Goal: Task Accomplishment & Management: Manage account settings

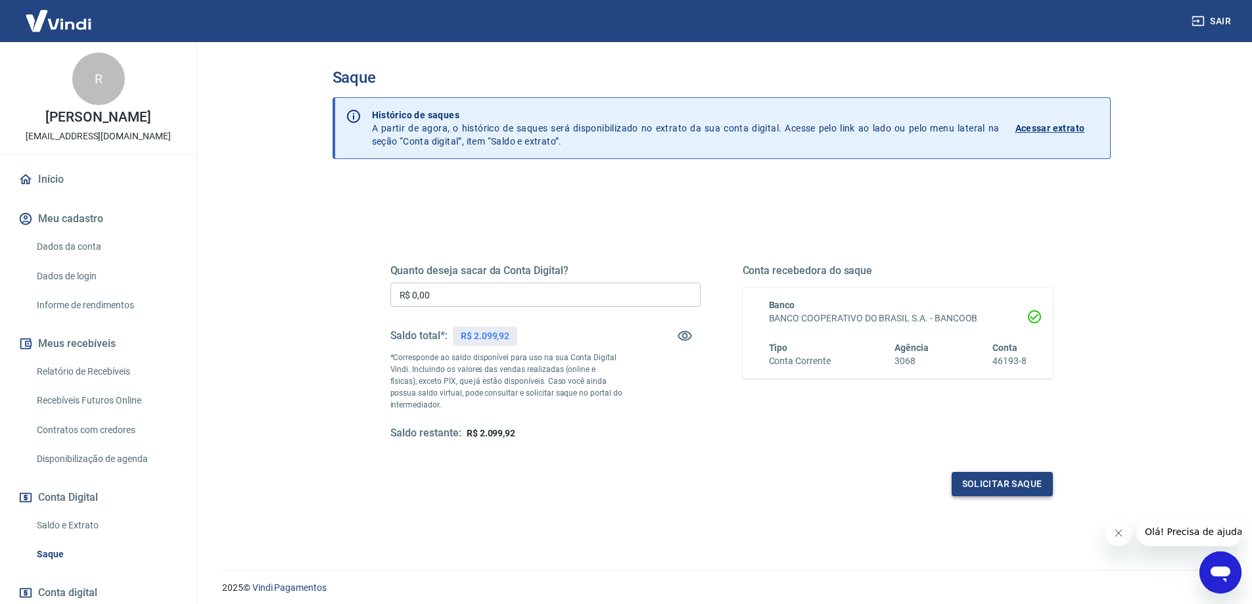
click at [987, 481] on button "Solicitar saque" at bounding box center [1002, 484] width 101 height 24
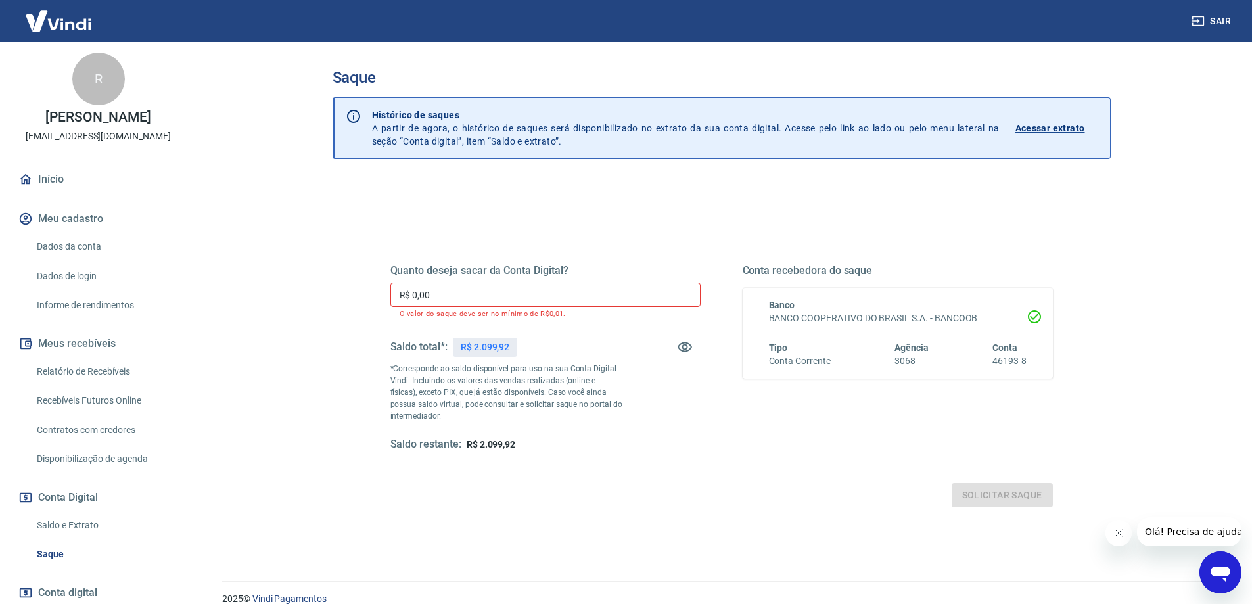
click at [449, 292] on input "R$ 0,00" at bounding box center [545, 295] width 310 height 24
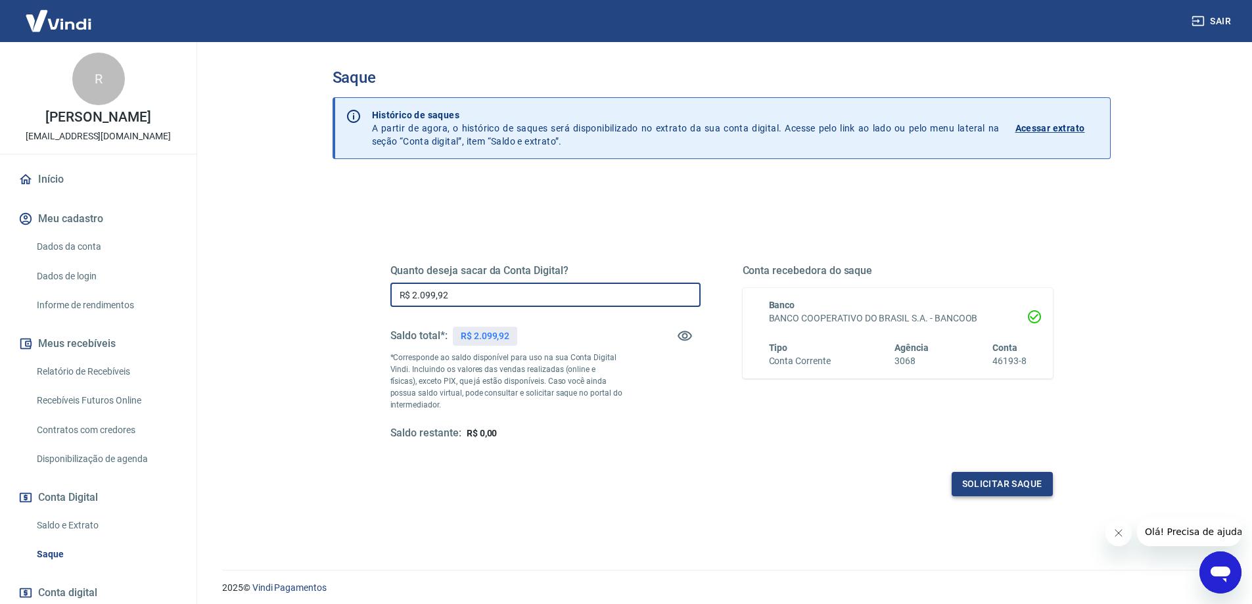
type input "R$ 2.099,92"
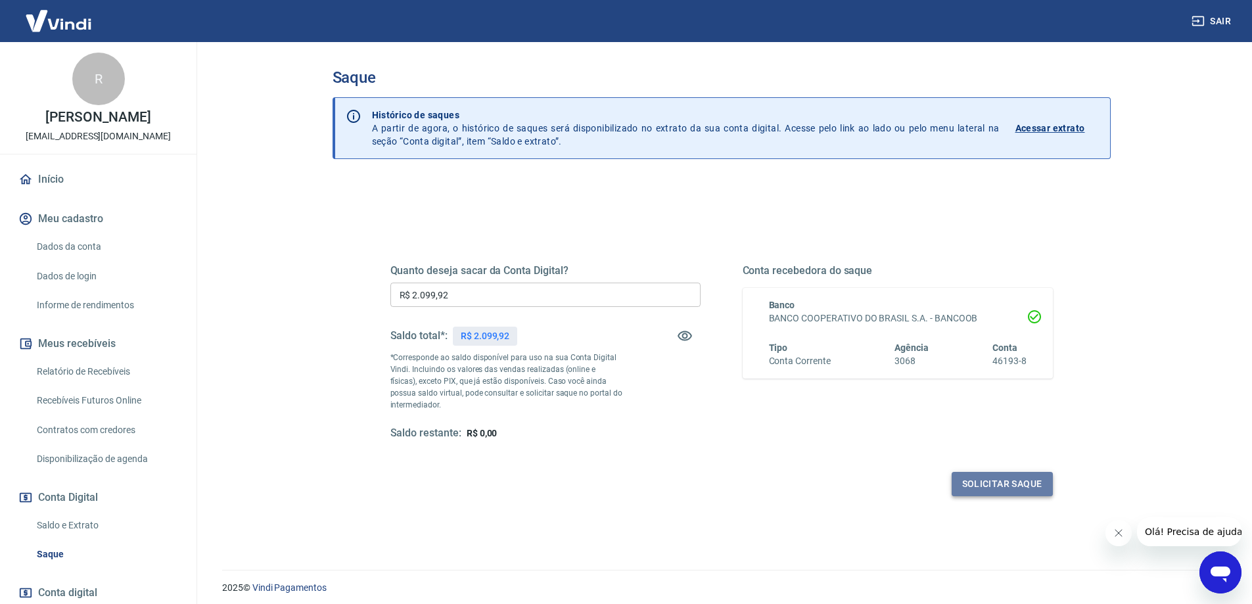
click at [994, 488] on button "Solicitar saque" at bounding box center [1002, 484] width 101 height 24
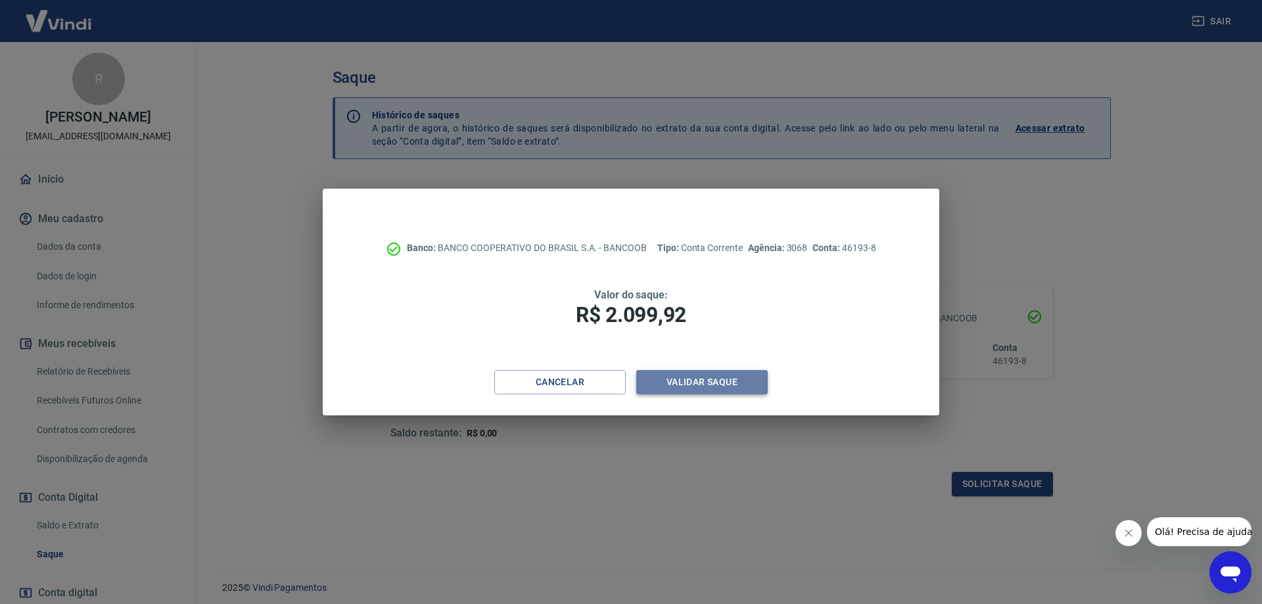
click at [724, 392] on button "Validar saque" at bounding box center [701, 382] width 131 height 24
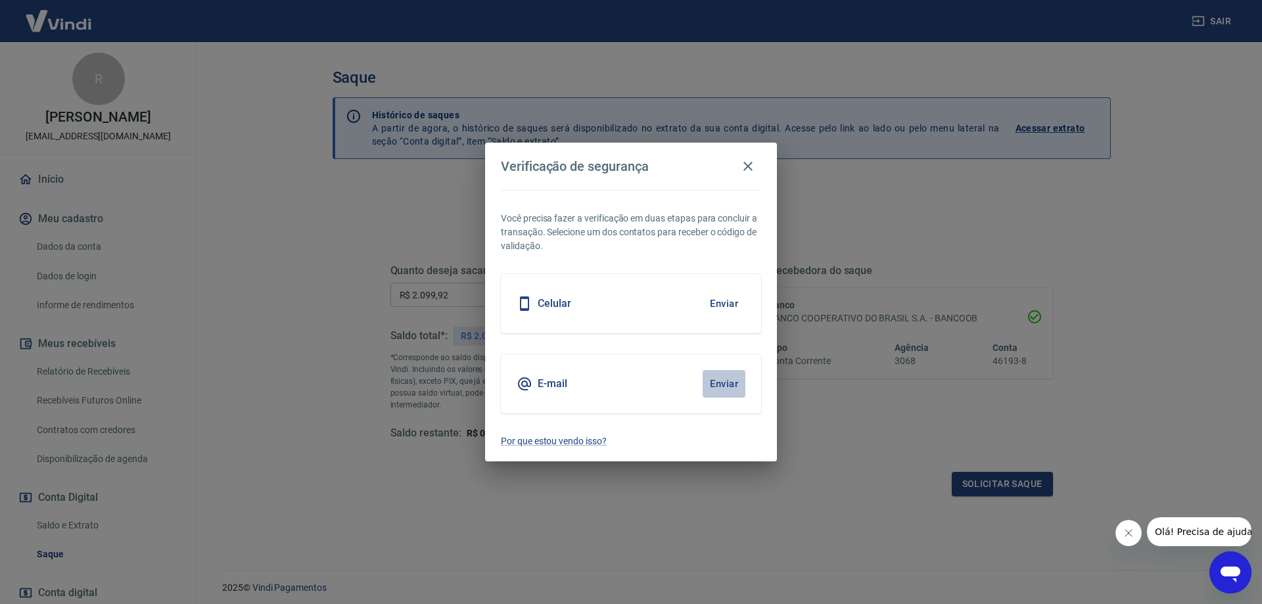
click at [724, 386] on button "Enviar" at bounding box center [723, 384] width 43 height 28
click at [676, 317] on div "Celular Enviar" at bounding box center [631, 303] width 260 height 59
drag, startPoint x: 722, startPoint y: 292, endPoint x: 734, endPoint y: 303, distance: 15.8
click at [731, 300] on button "Enviar" at bounding box center [723, 304] width 43 height 28
click at [722, 302] on button "Enviar" at bounding box center [723, 304] width 43 height 28
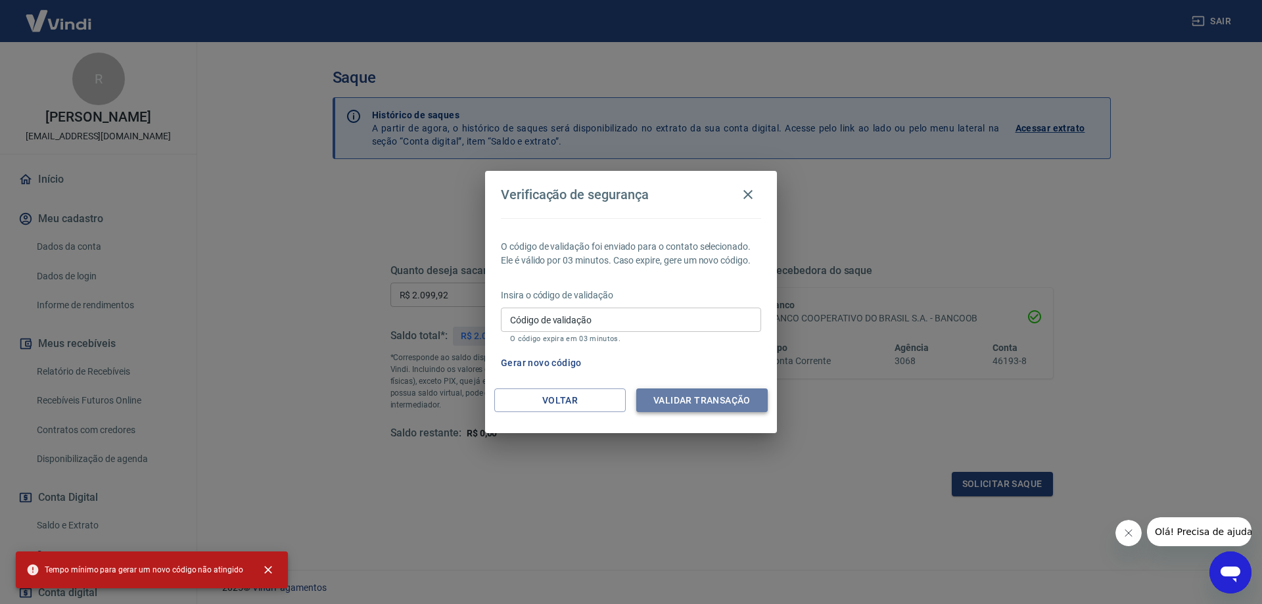
click at [690, 402] on button "Validar transação" at bounding box center [701, 400] width 131 height 24
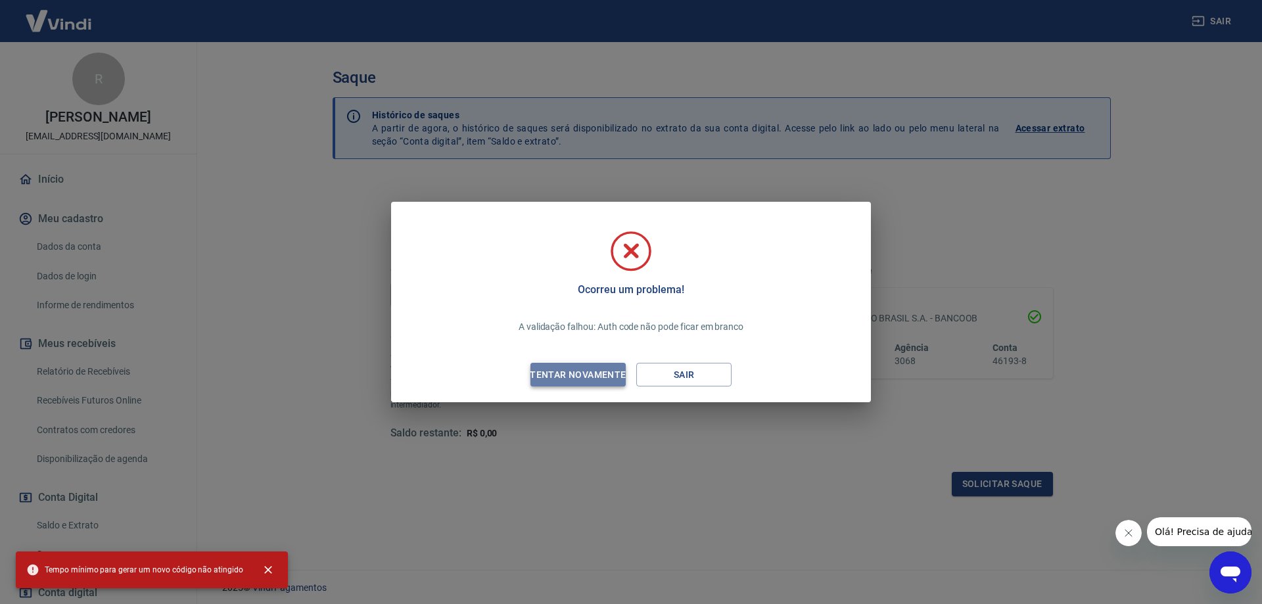
click at [557, 369] on div "Tentar novamente" at bounding box center [577, 375] width 127 height 16
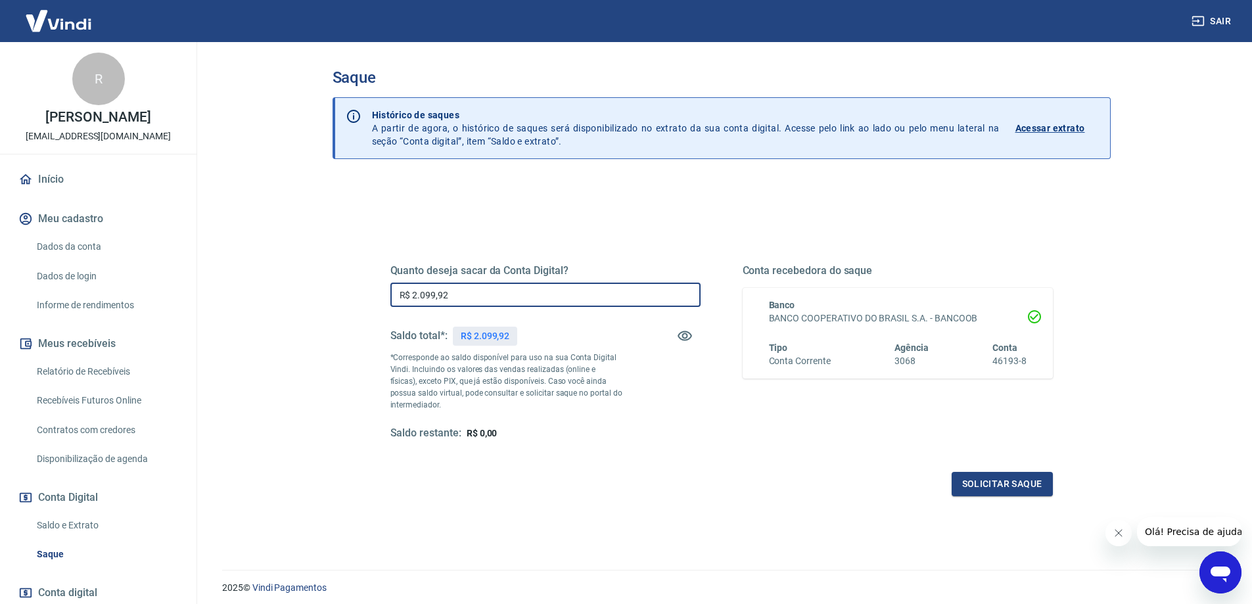
click at [546, 289] on input "R$ 2.099,92" at bounding box center [545, 295] width 310 height 24
click at [1005, 488] on button "Solicitar saque" at bounding box center [1002, 484] width 101 height 24
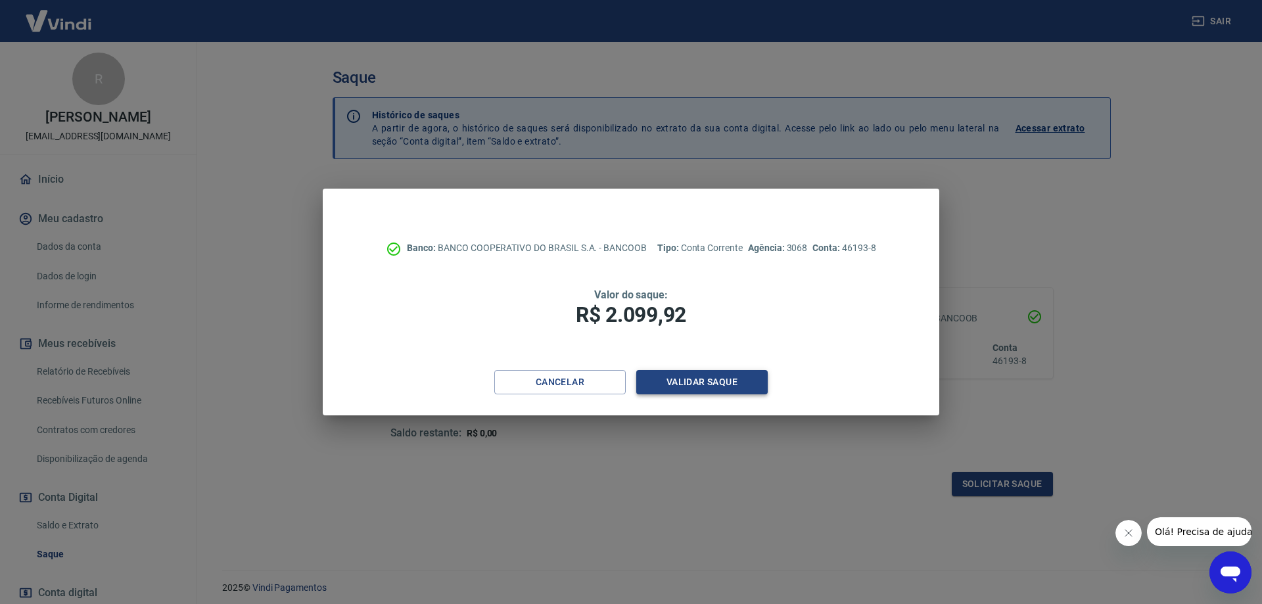
click at [681, 383] on button "Validar saque" at bounding box center [701, 382] width 131 height 24
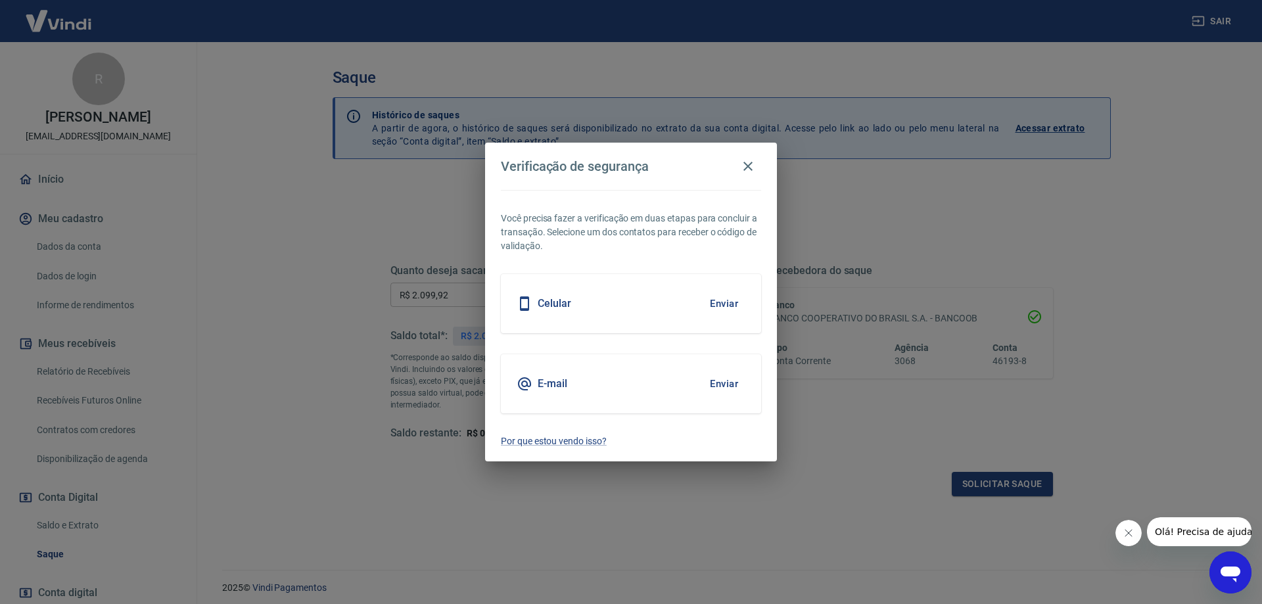
click at [597, 307] on div "Celular Enviar" at bounding box center [631, 303] width 260 height 59
click at [727, 301] on button "Enviar" at bounding box center [723, 304] width 43 height 28
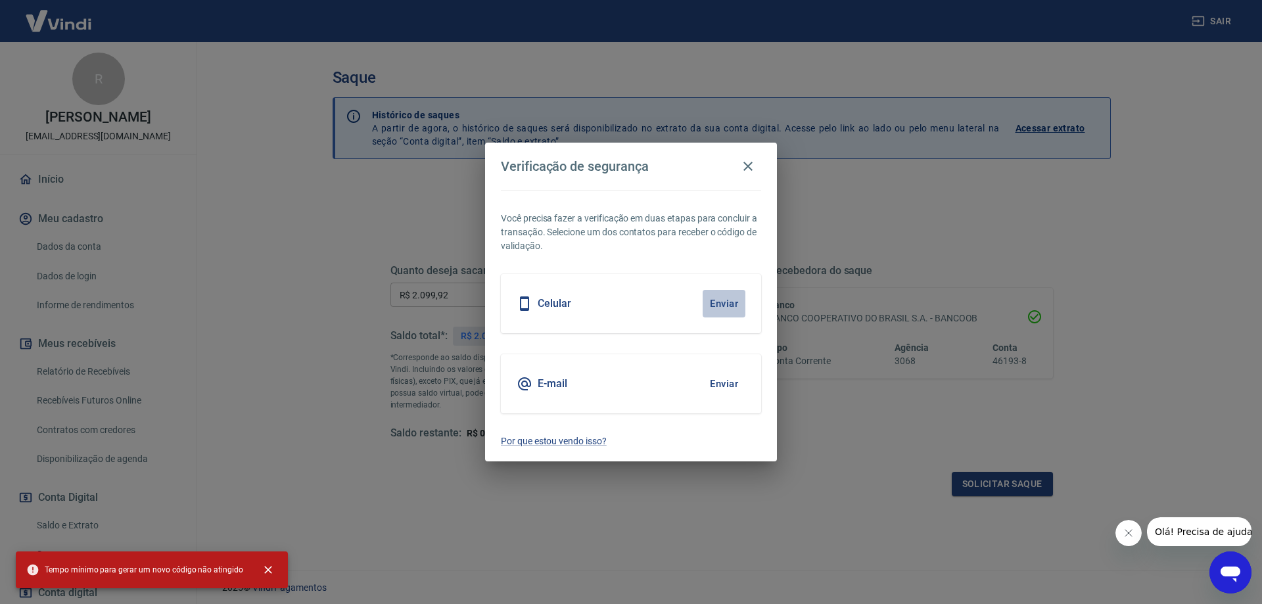
click at [729, 302] on button "Enviar" at bounding box center [723, 304] width 43 height 28
click at [738, 175] on button "button" at bounding box center [748, 166] width 26 height 26
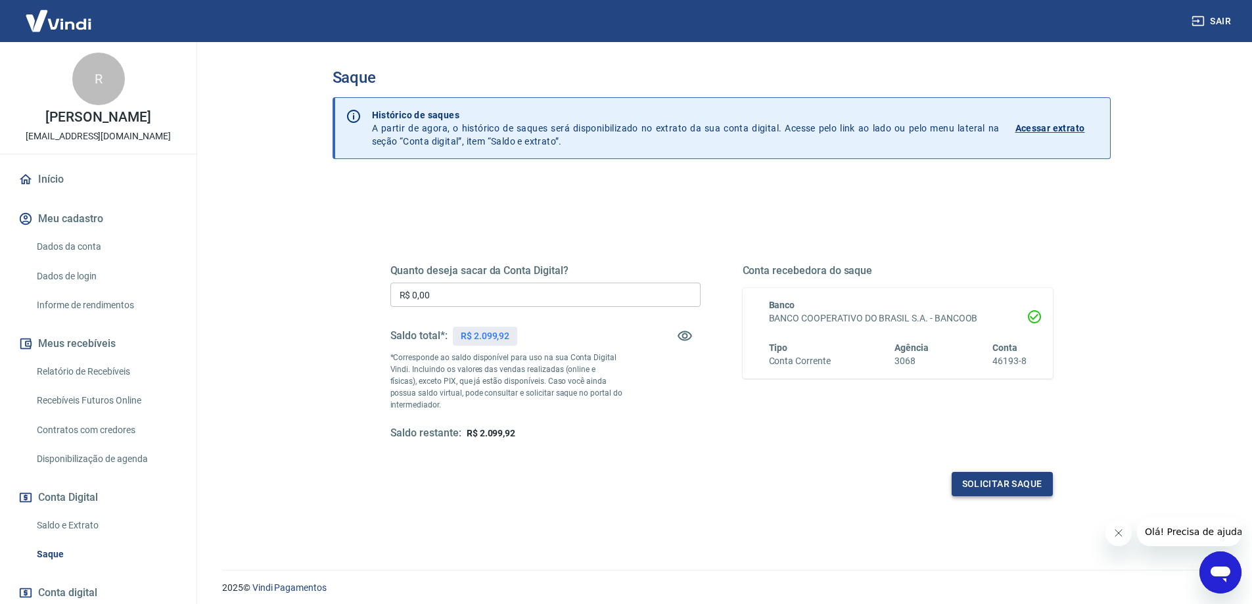
click at [1000, 480] on button "Solicitar saque" at bounding box center [1002, 484] width 101 height 24
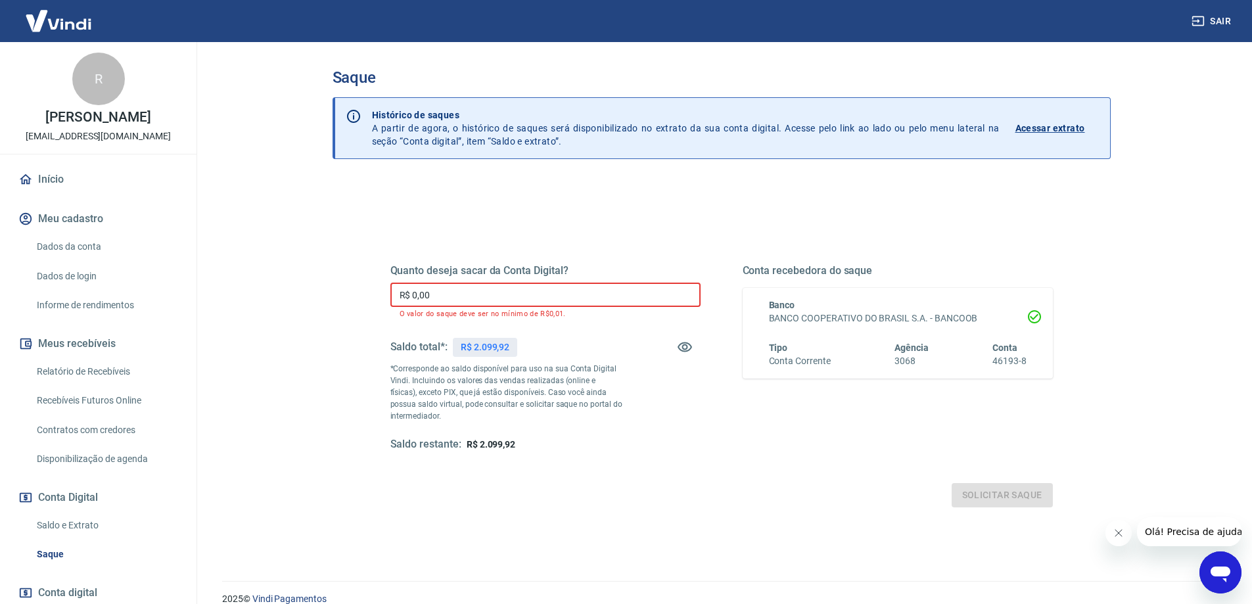
click at [471, 293] on input "R$ 0,00" at bounding box center [545, 295] width 310 height 24
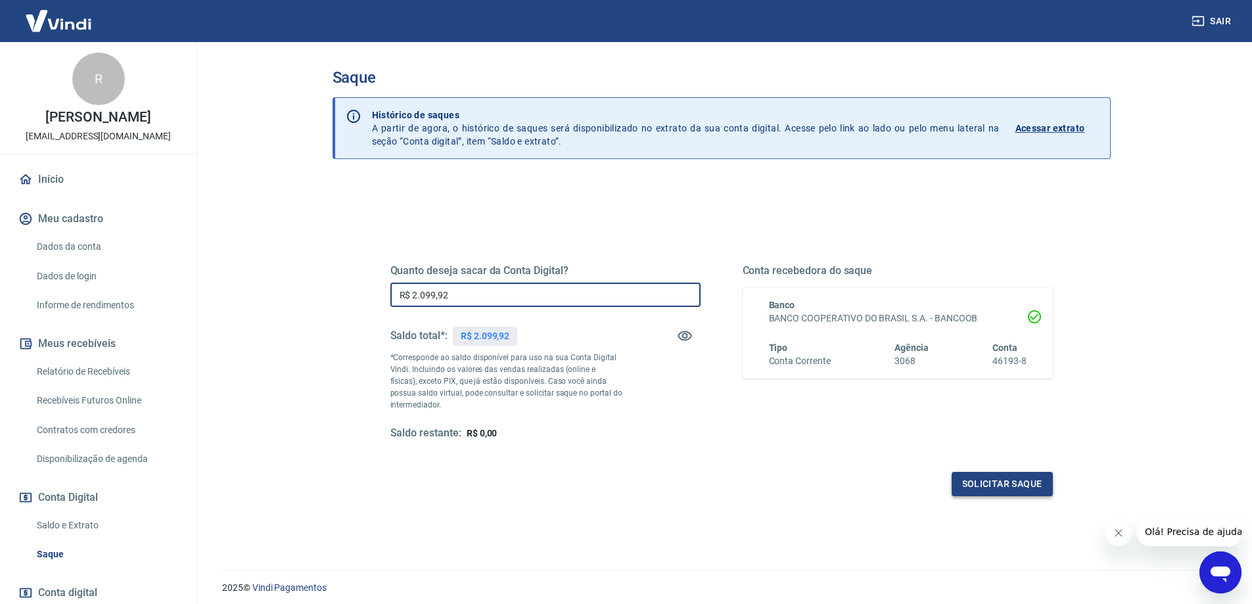
type input "R$ 2.099,92"
click at [992, 487] on button "Solicitar saque" at bounding box center [1002, 484] width 101 height 24
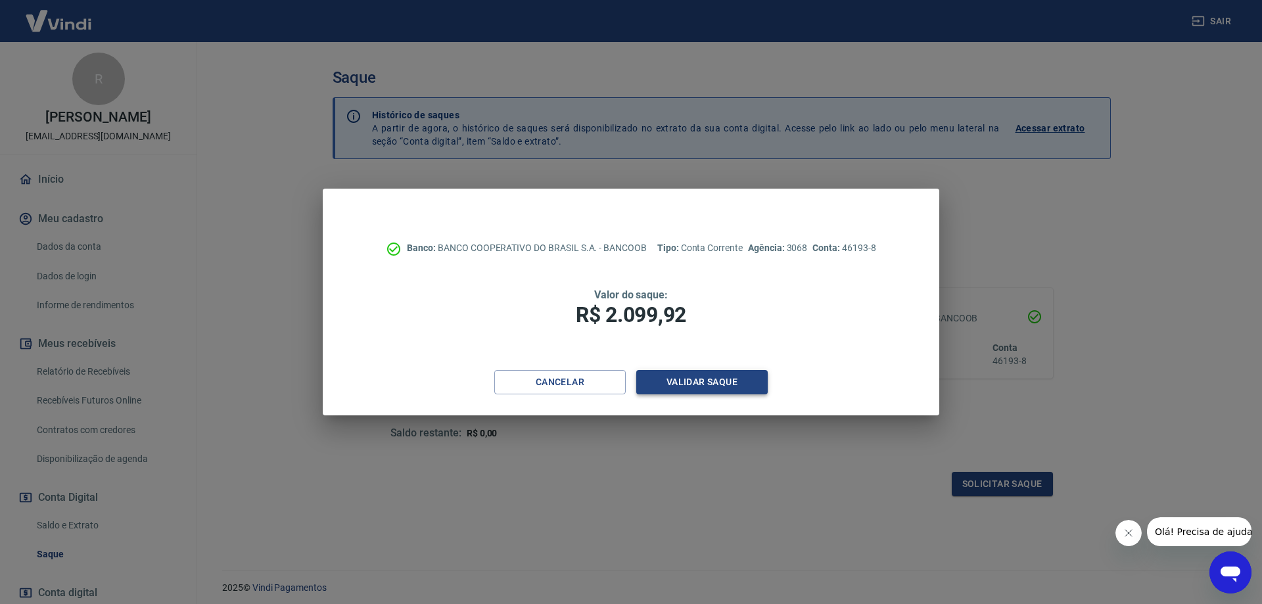
click at [679, 378] on button "Validar saque" at bounding box center [701, 382] width 131 height 24
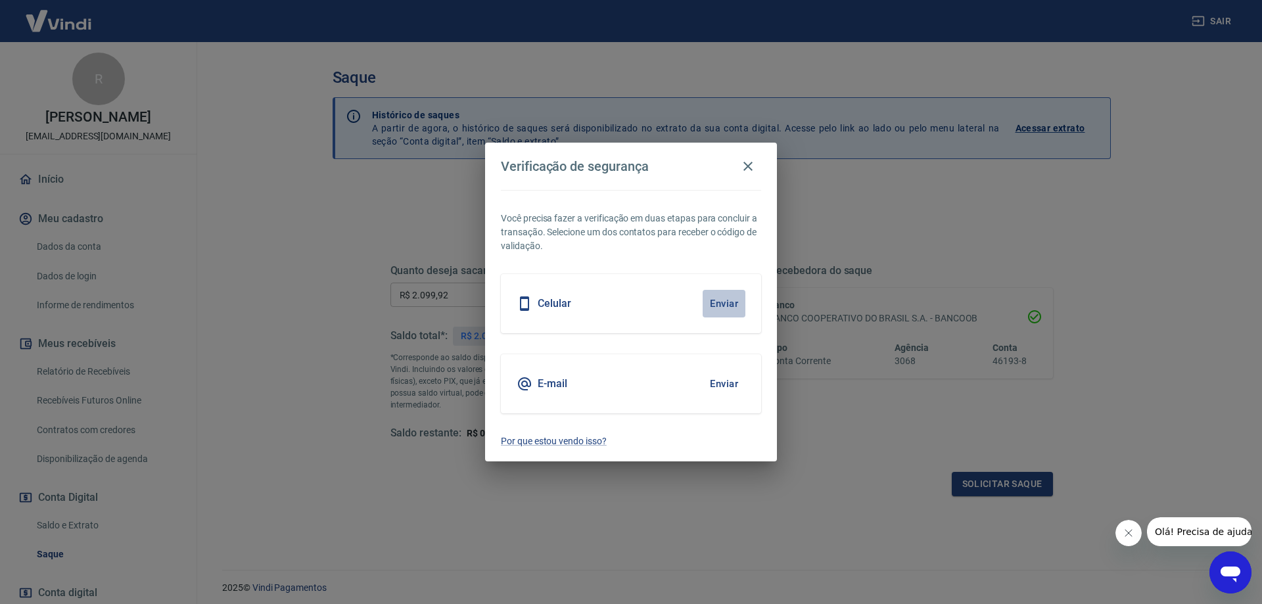
click at [729, 304] on button "Enviar" at bounding box center [723, 304] width 43 height 28
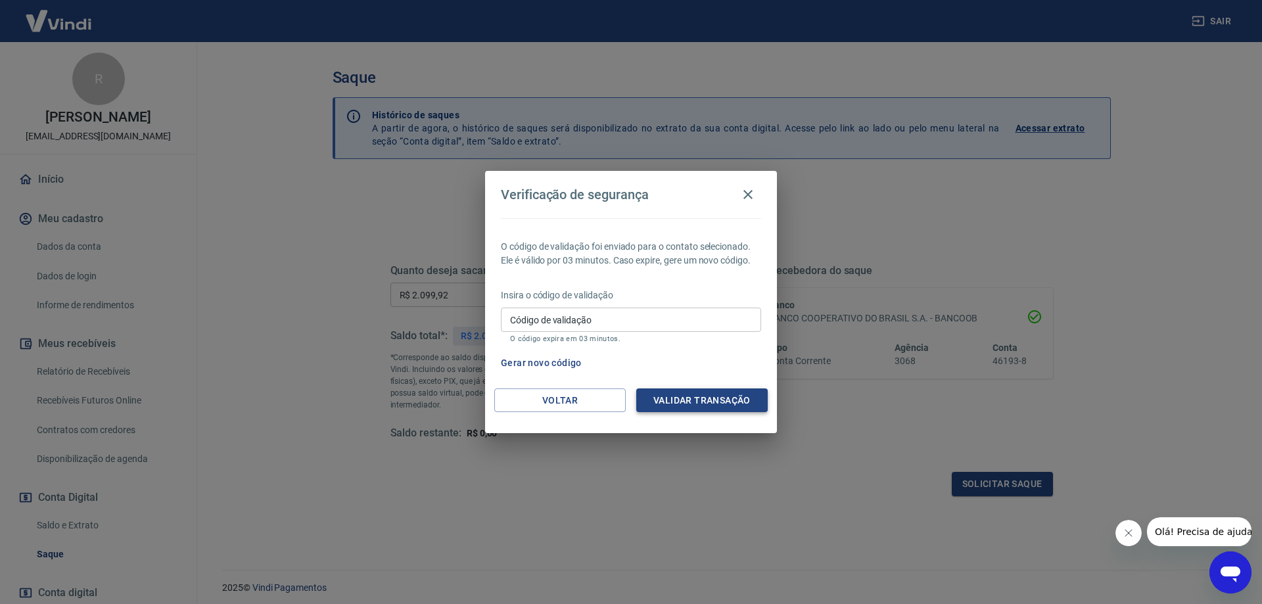
click at [674, 402] on button "Validar transação" at bounding box center [701, 400] width 131 height 24
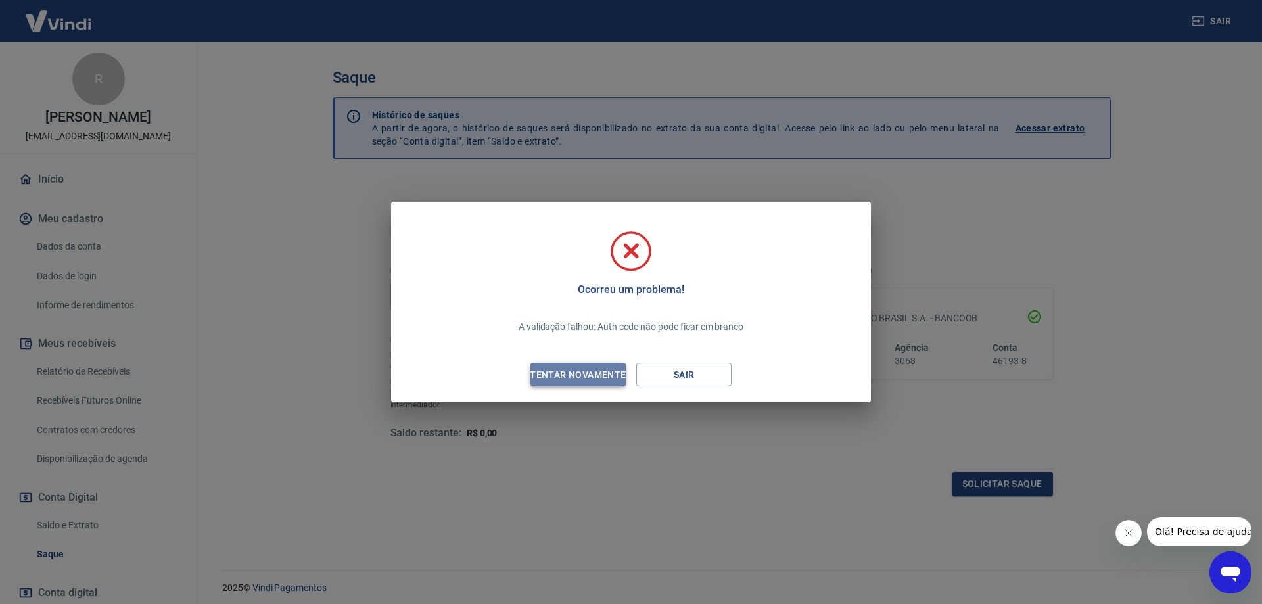
click at [571, 376] on div "Tentar novamente" at bounding box center [577, 375] width 127 height 16
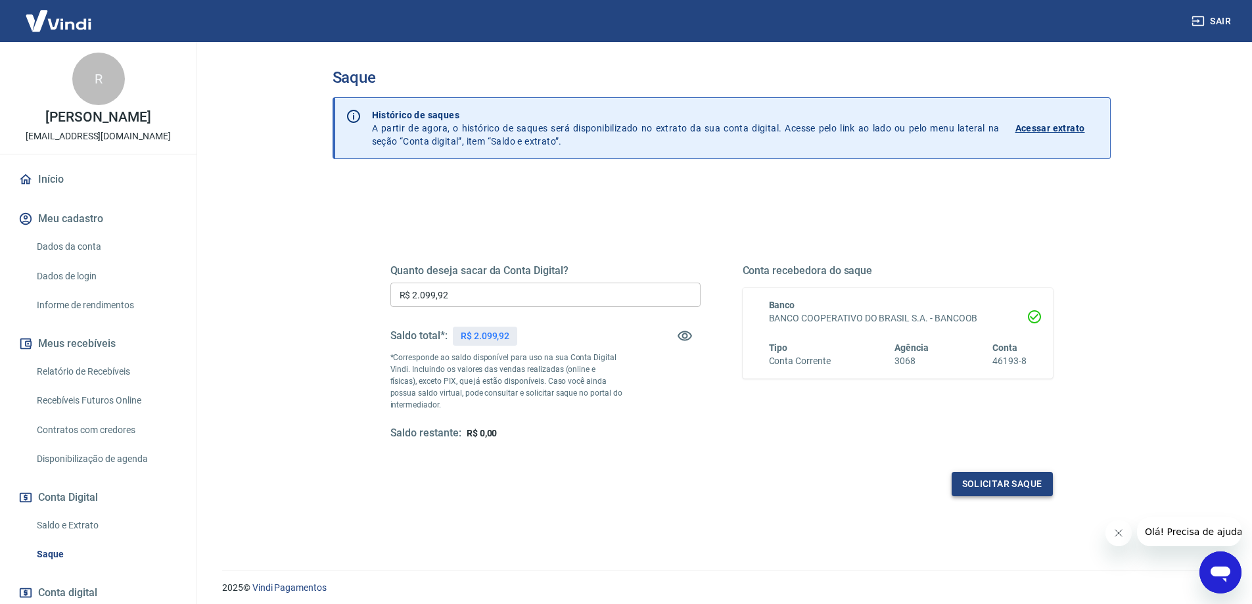
click at [1005, 484] on button "Solicitar saque" at bounding box center [1002, 484] width 101 height 24
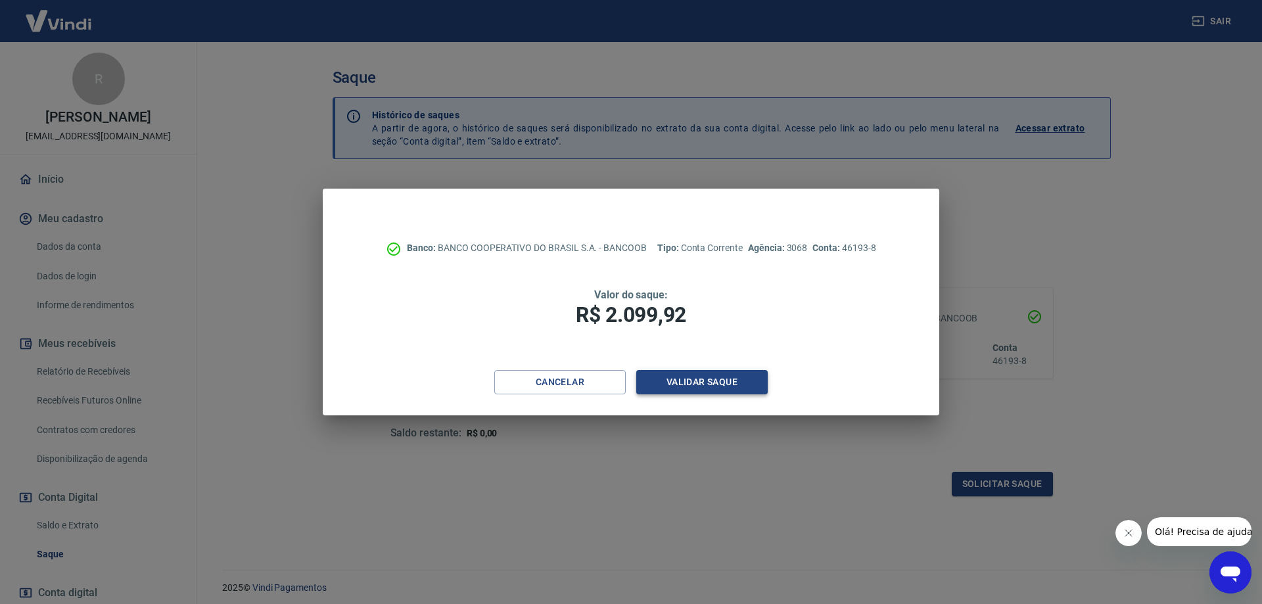
click at [691, 378] on button "Validar saque" at bounding box center [701, 382] width 131 height 24
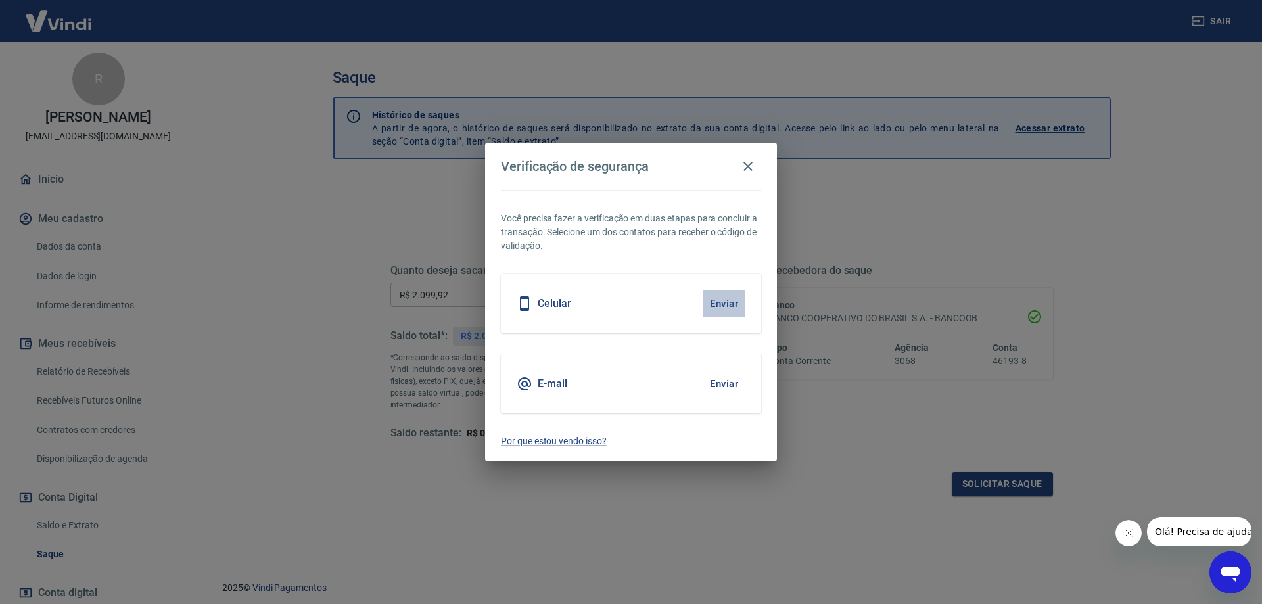
drag, startPoint x: 728, startPoint y: 291, endPoint x: 724, endPoint y: 297, distance: 7.5
click at [729, 292] on button "Enviar" at bounding box center [723, 304] width 43 height 28
click at [724, 306] on button "Enviar" at bounding box center [723, 304] width 43 height 28
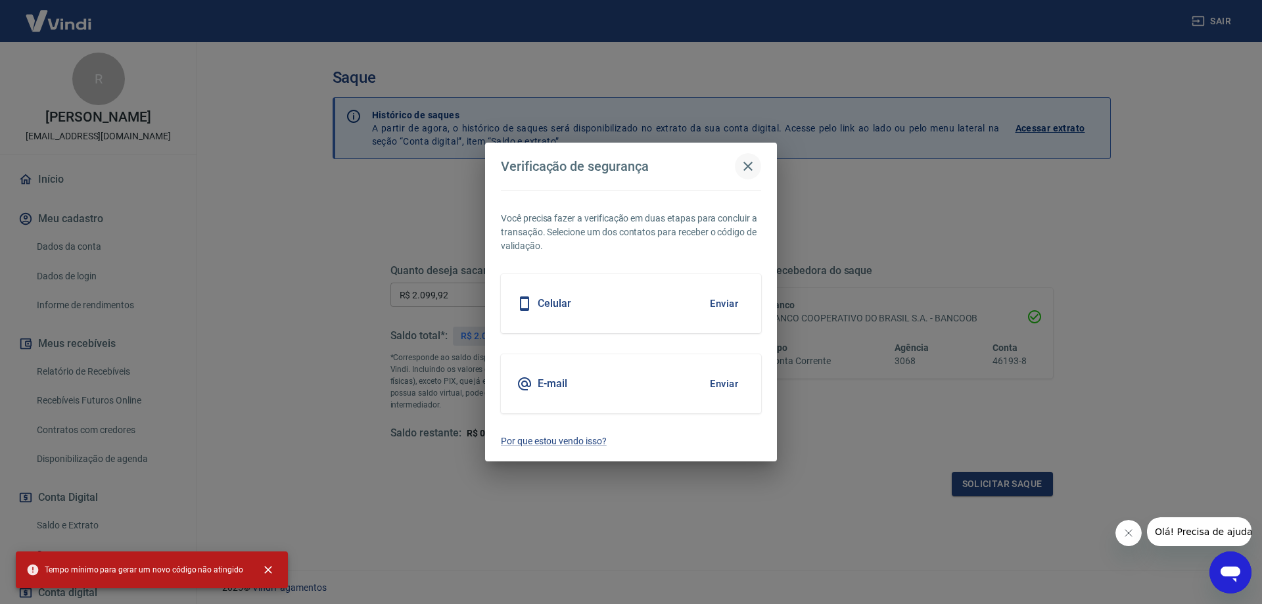
click at [741, 168] on icon "button" at bounding box center [748, 166] width 16 height 16
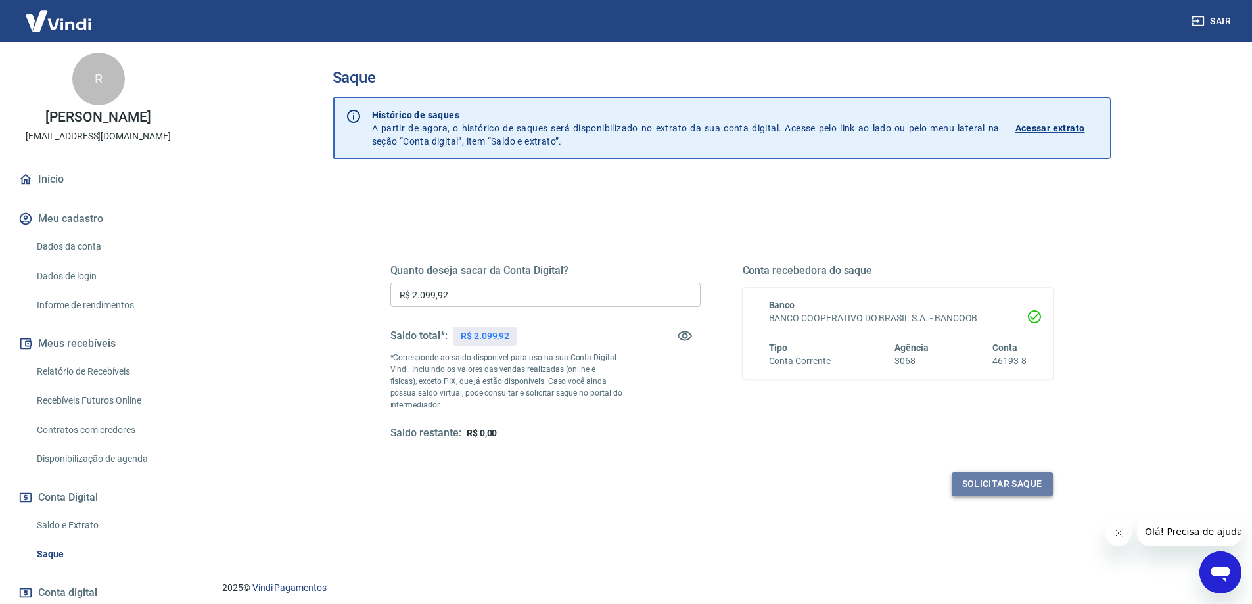
click at [990, 485] on button "Solicitar saque" at bounding box center [1002, 484] width 101 height 24
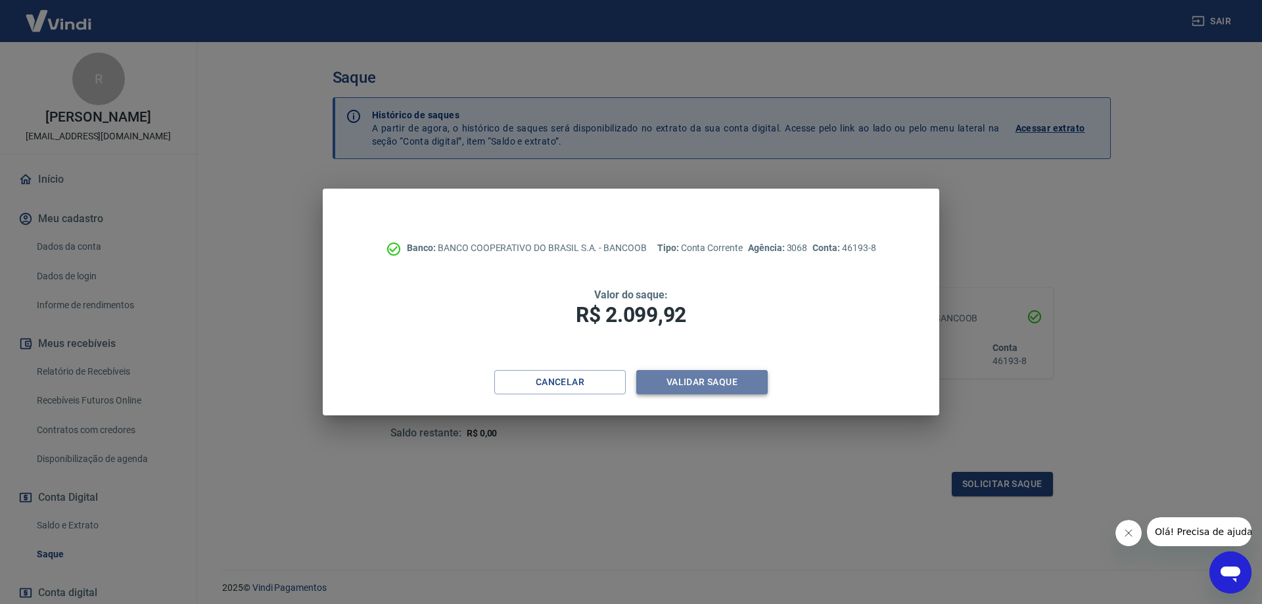
click at [685, 385] on button "Validar saque" at bounding box center [701, 382] width 131 height 24
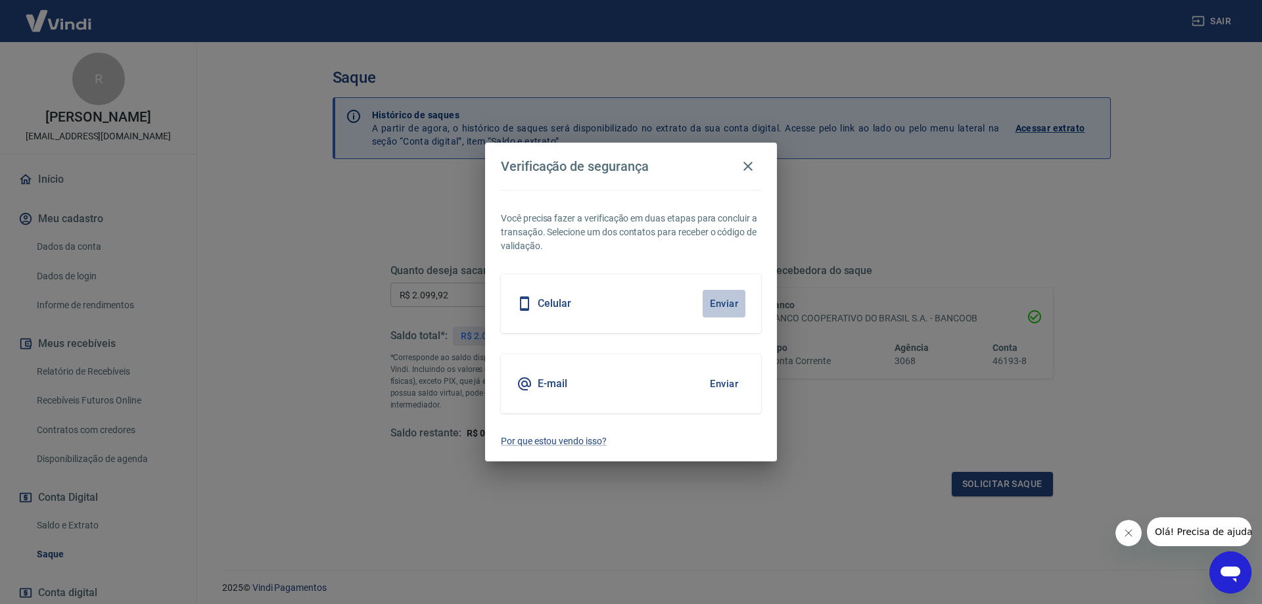
click at [720, 301] on button "Enviar" at bounding box center [723, 304] width 43 height 28
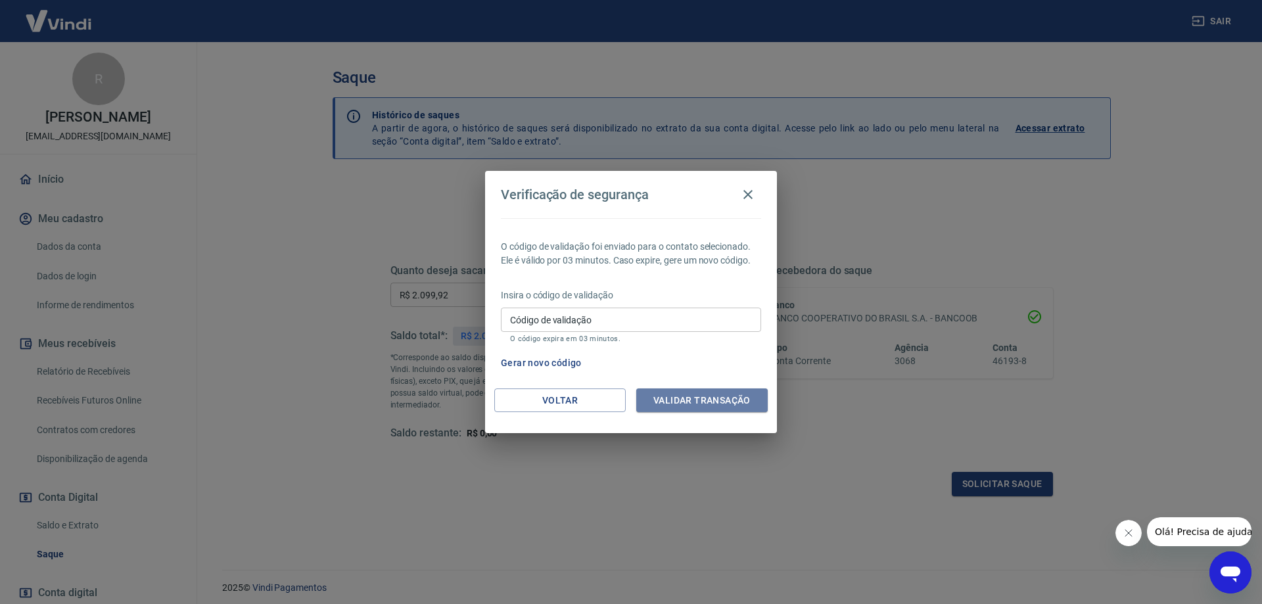
click at [684, 399] on button "Validar transação" at bounding box center [701, 400] width 131 height 24
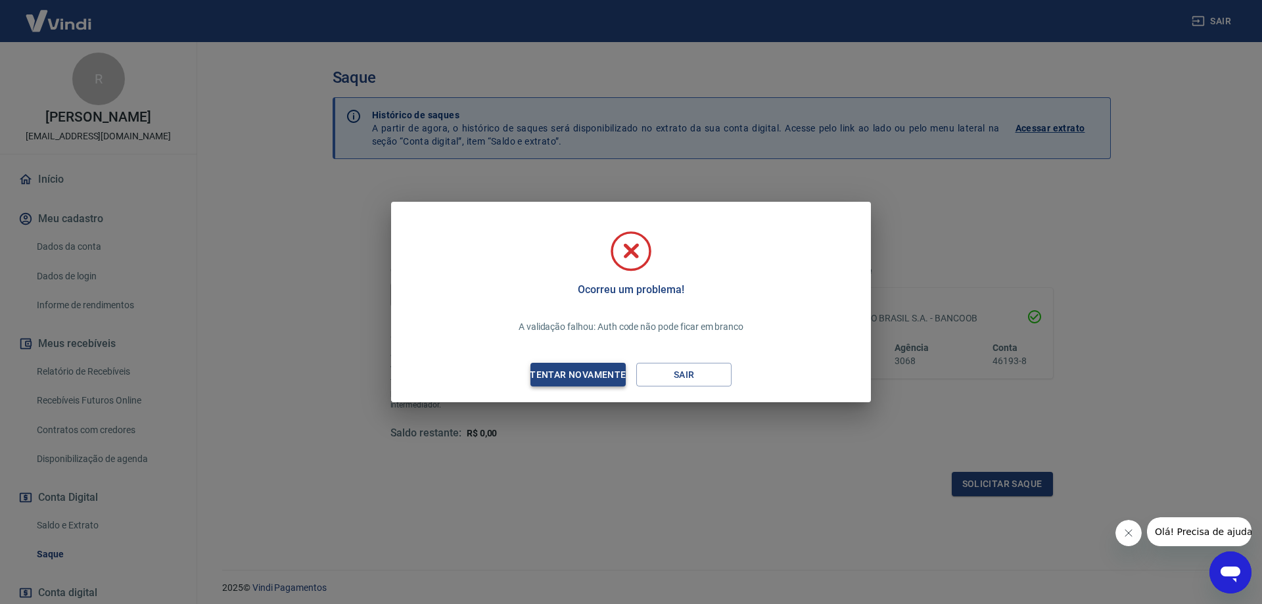
click at [572, 375] on div "Tentar novamente" at bounding box center [577, 375] width 127 height 16
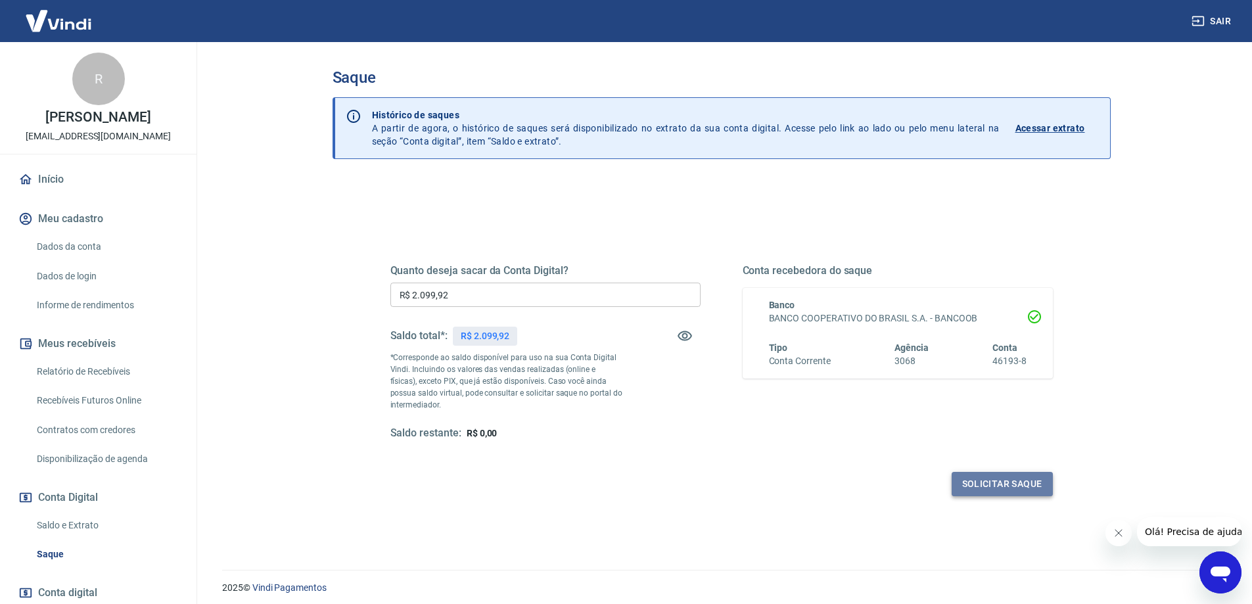
click at [1011, 488] on button "Solicitar saque" at bounding box center [1002, 484] width 101 height 24
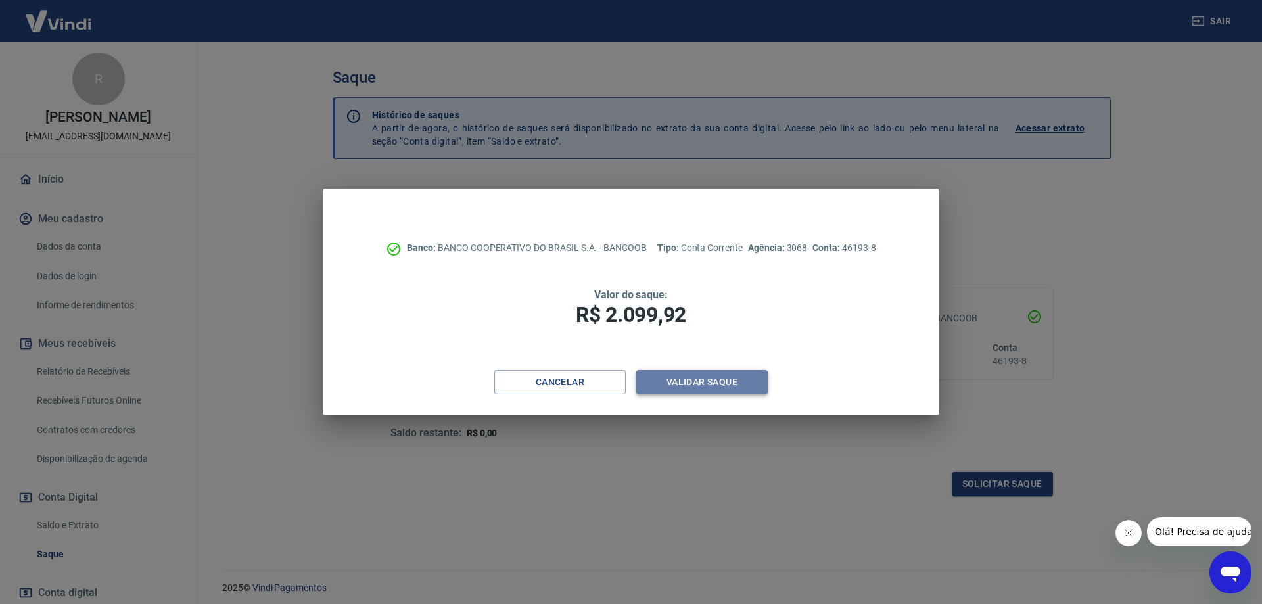
click at [718, 373] on button "Validar saque" at bounding box center [701, 382] width 131 height 24
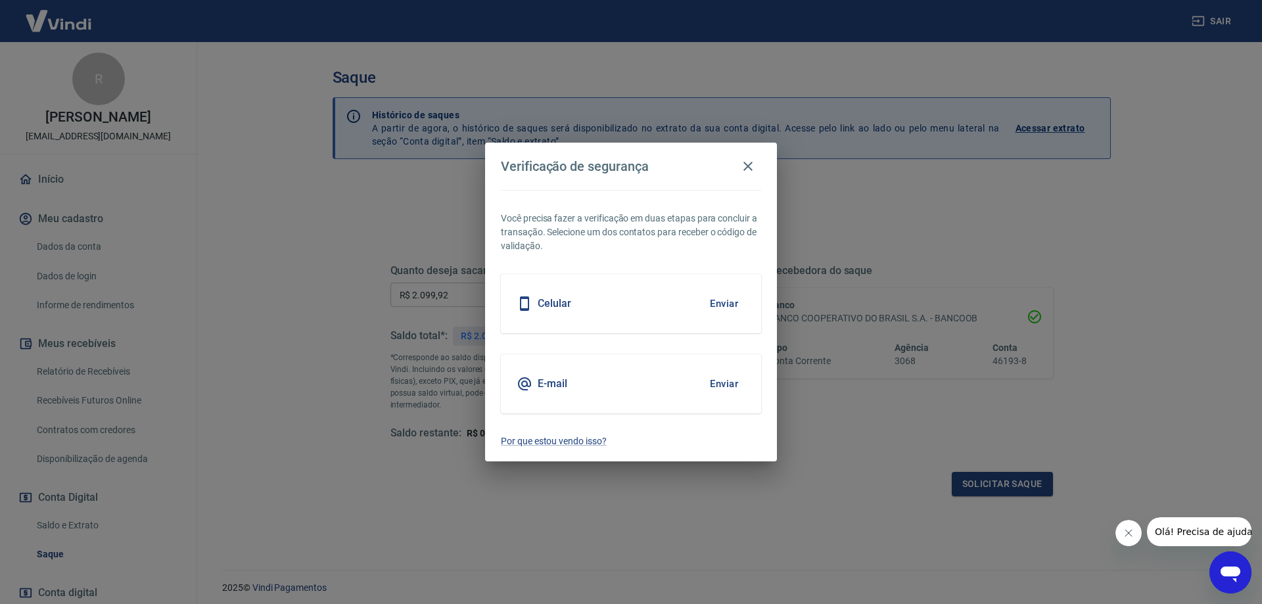
click at [729, 306] on button "Enviar" at bounding box center [723, 304] width 43 height 28
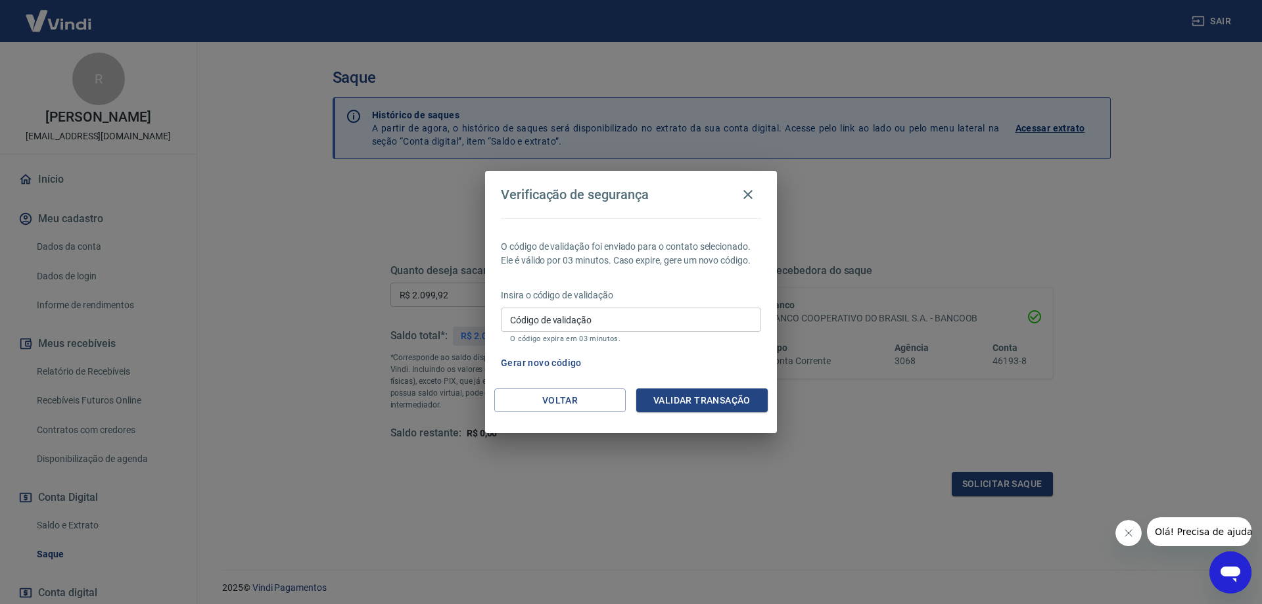
click at [558, 327] on input "Código de validação" at bounding box center [631, 320] width 260 height 24
type input "916378"
click at [665, 398] on button "Validar transação" at bounding box center [701, 400] width 131 height 24
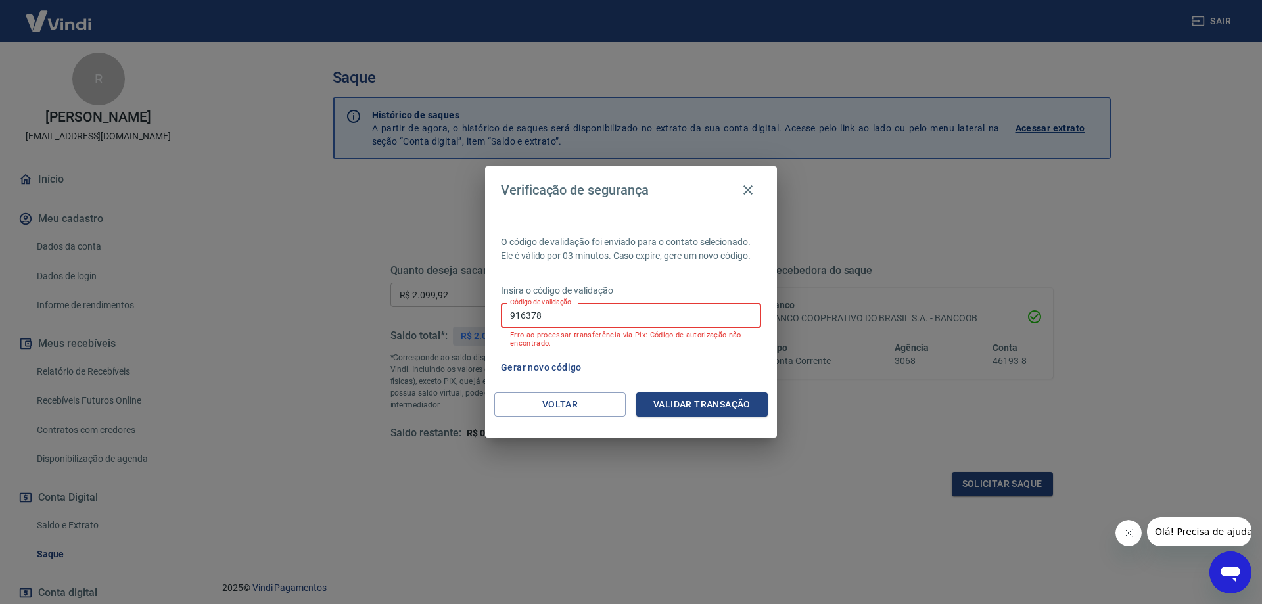
drag, startPoint x: 503, startPoint y: 329, endPoint x: 443, endPoint y: 336, distance: 60.9
click at [455, 336] on div "Verificação de segurança O código de validação foi enviado para o contato selec…" at bounding box center [631, 302] width 1262 height 604
click at [528, 359] on button "Gerar novo código" at bounding box center [540, 368] width 91 height 24
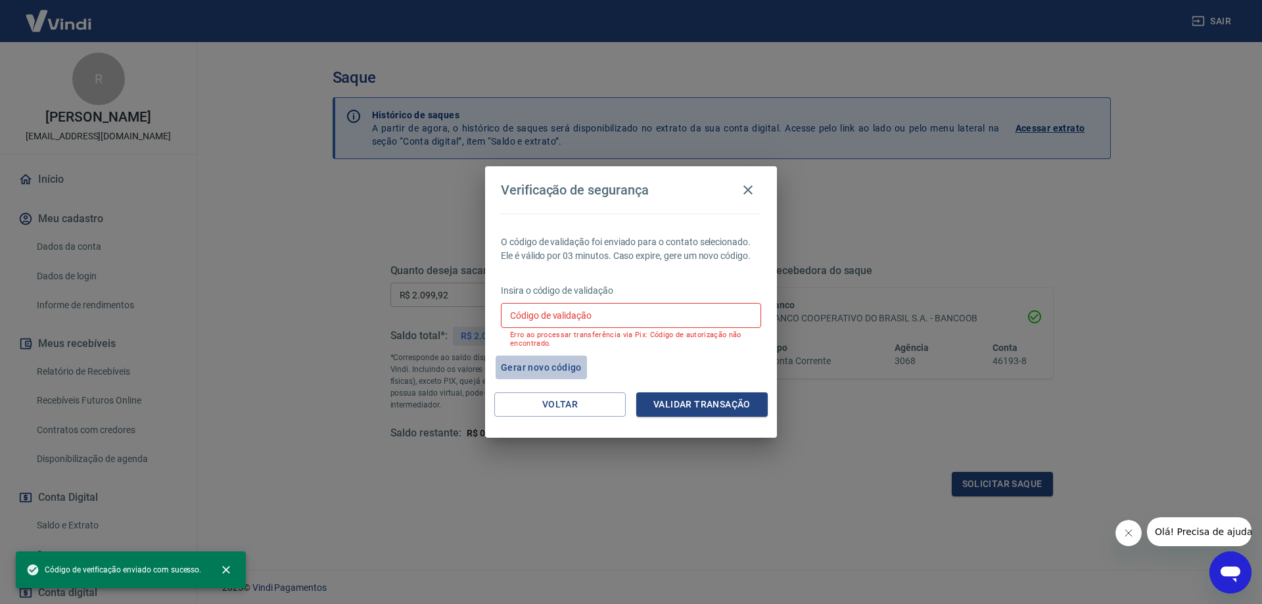
click at [538, 369] on button "Gerar novo código" at bounding box center [540, 368] width 91 height 24
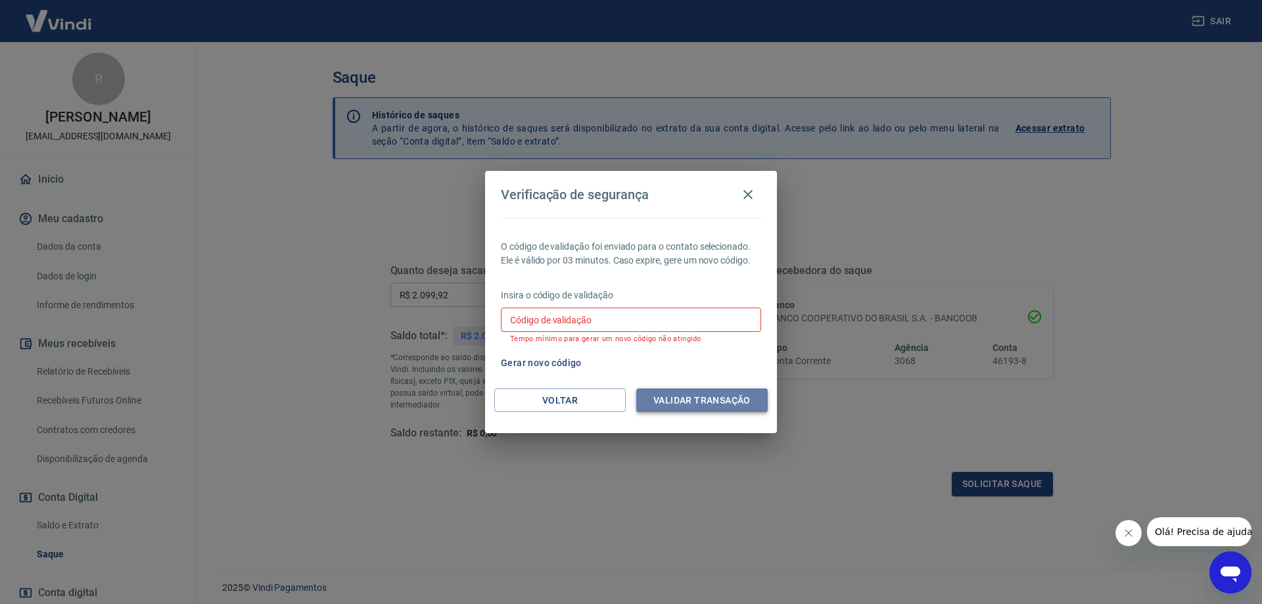
click at [716, 402] on button "Validar transação" at bounding box center [701, 400] width 131 height 24
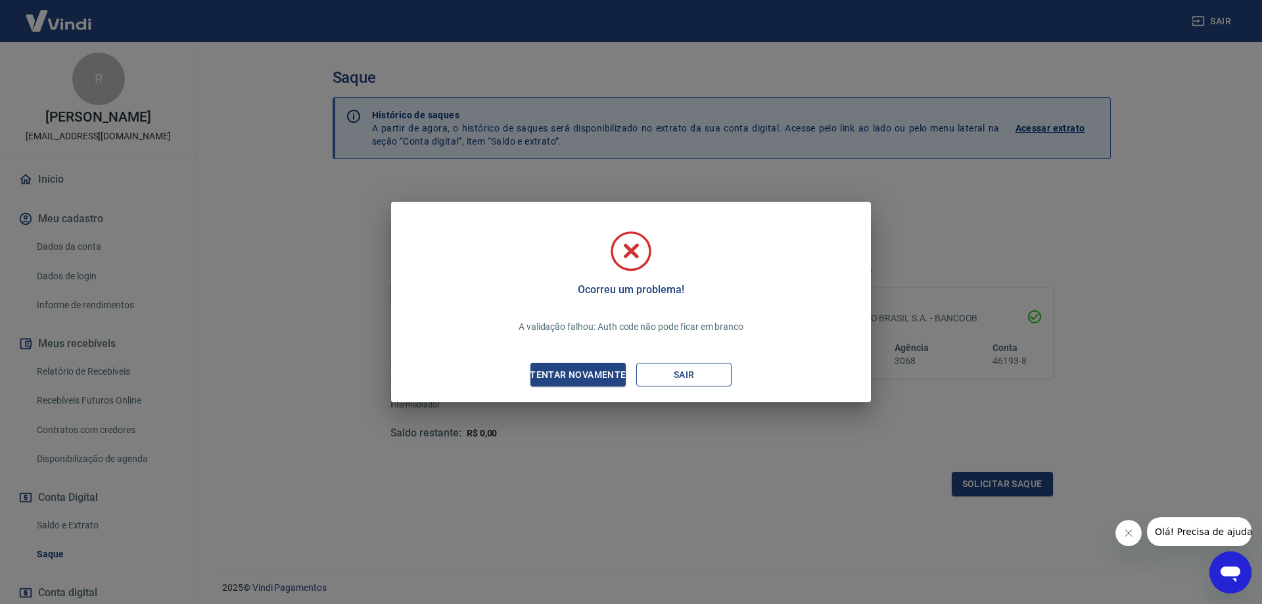
click at [680, 374] on button "Sair" at bounding box center [683, 375] width 95 height 24
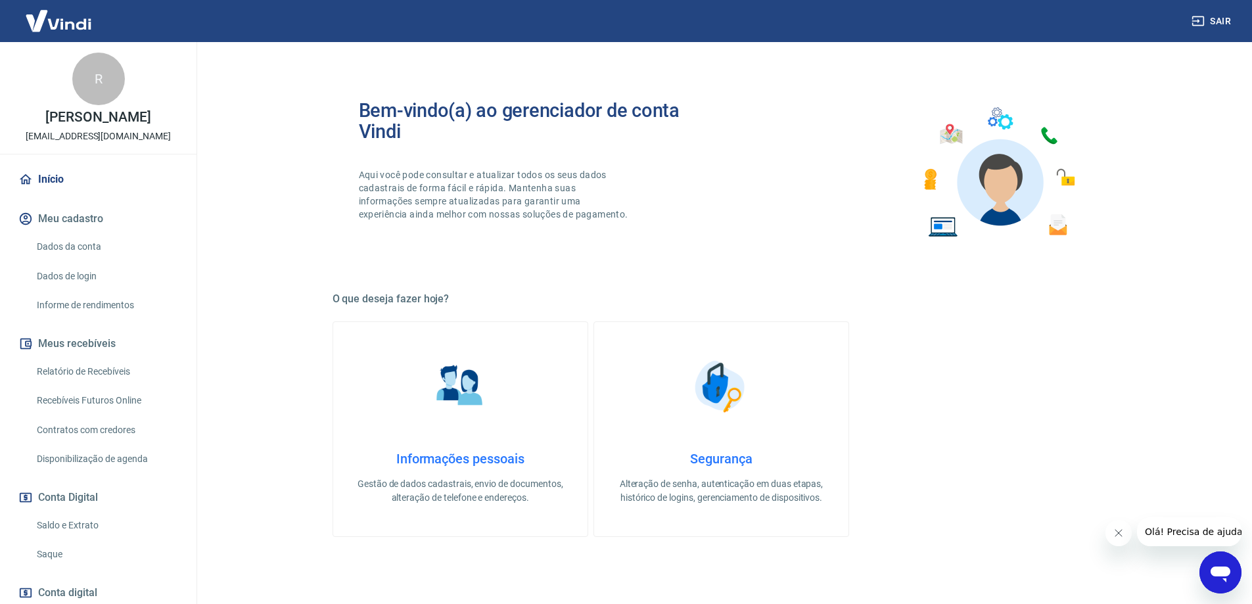
click at [83, 79] on div "R" at bounding box center [98, 79] width 53 height 53
click at [100, 77] on div "R" at bounding box center [98, 79] width 53 height 53
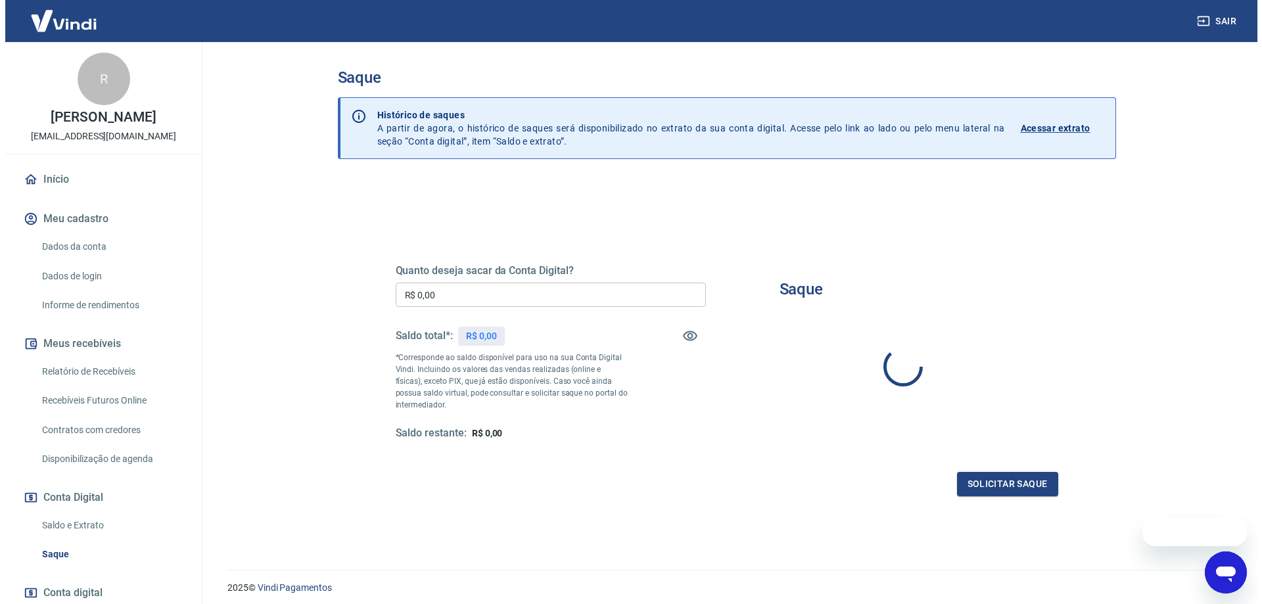
scroll to position [46, 0]
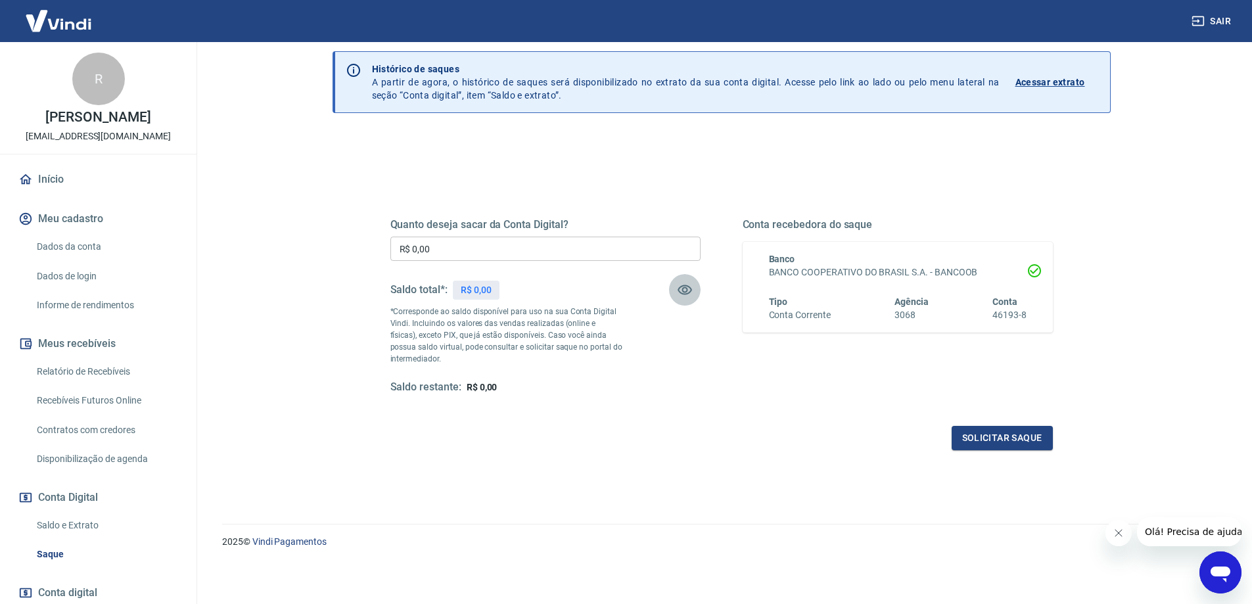
click at [686, 290] on icon "button" at bounding box center [685, 290] width 14 height 10
click at [685, 286] on icon "button" at bounding box center [685, 290] width 16 height 16
drag, startPoint x: 986, startPoint y: 438, endPoint x: 526, endPoint y: 354, distance: 467.0
click at [528, 356] on div "Quanto deseja sacar da Conta Digital? R$ 0,00 ​ Saldo total*: R$ 2.099,92 *Corr…" at bounding box center [721, 319] width 662 height 264
click at [474, 254] on input "R$ 0,00" at bounding box center [545, 249] width 310 height 24
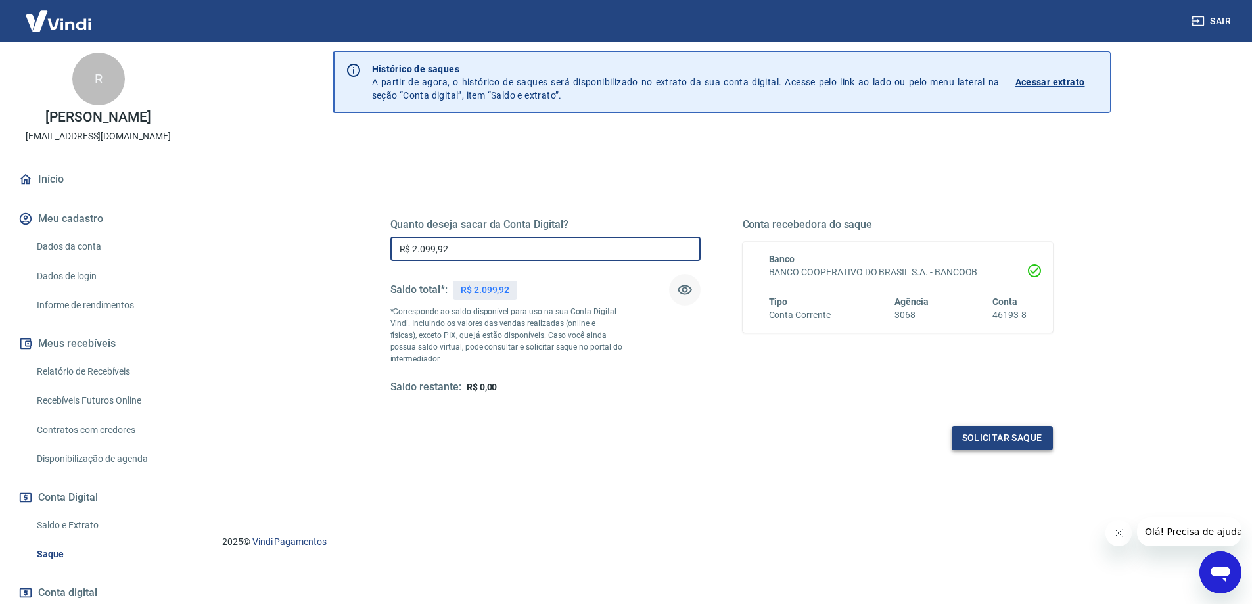
type input "R$ 2.099,92"
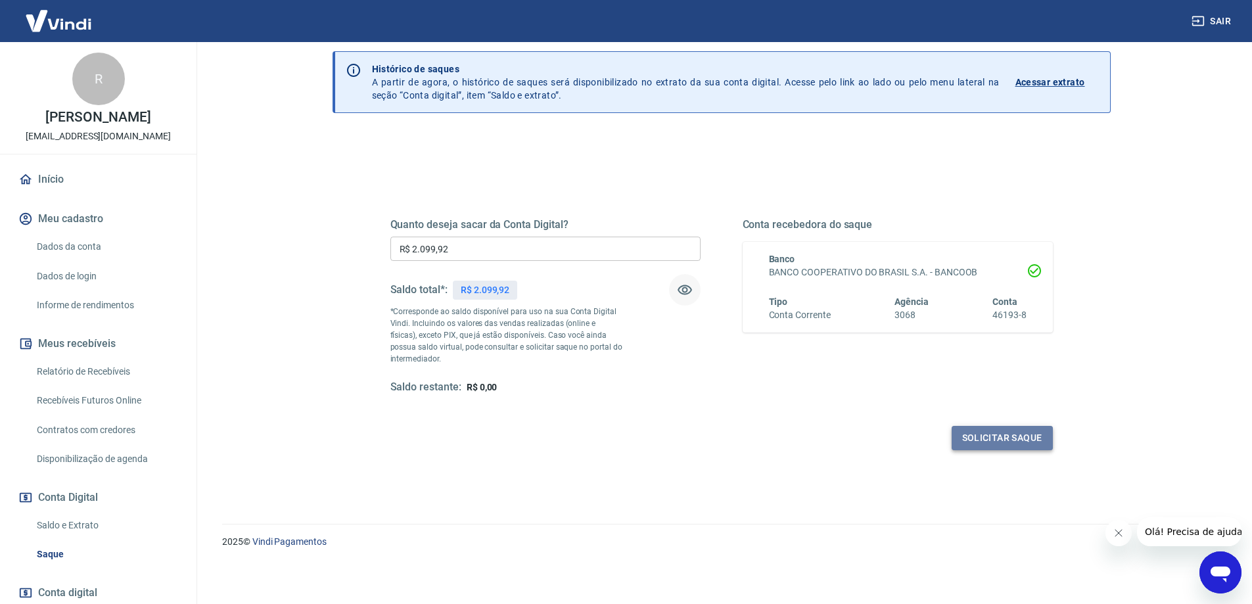
click at [998, 438] on button "Solicitar saque" at bounding box center [1002, 438] width 101 height 24
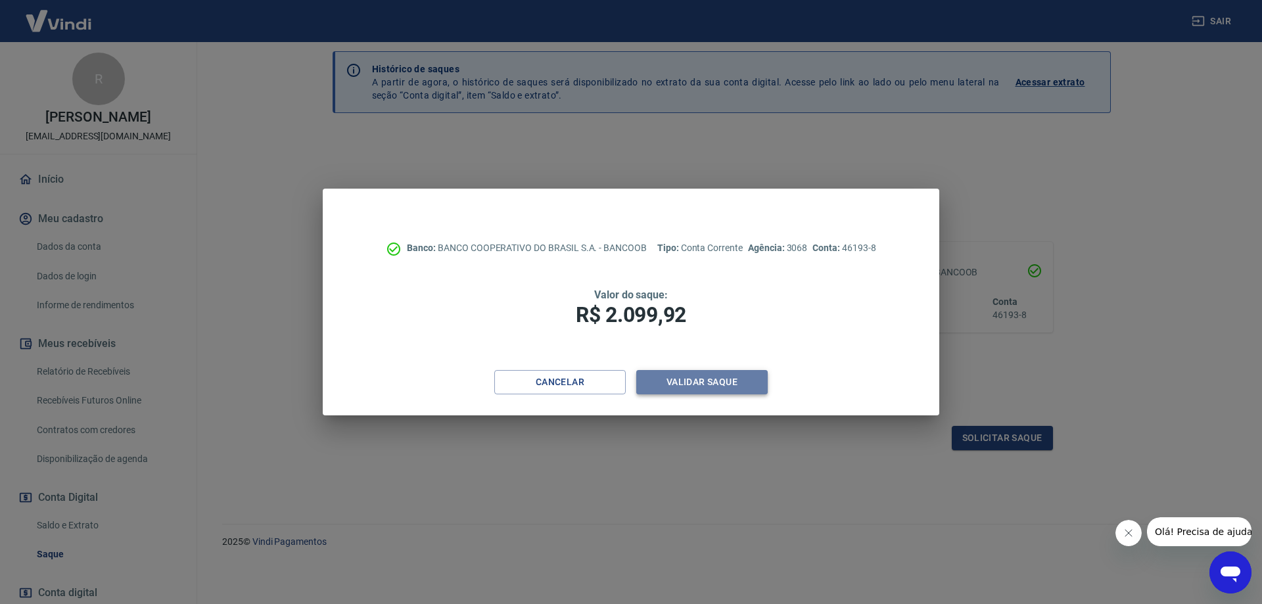
click at [716, 377] on button "Validar saque" at bounding box center [701, 382] width 131 height 24
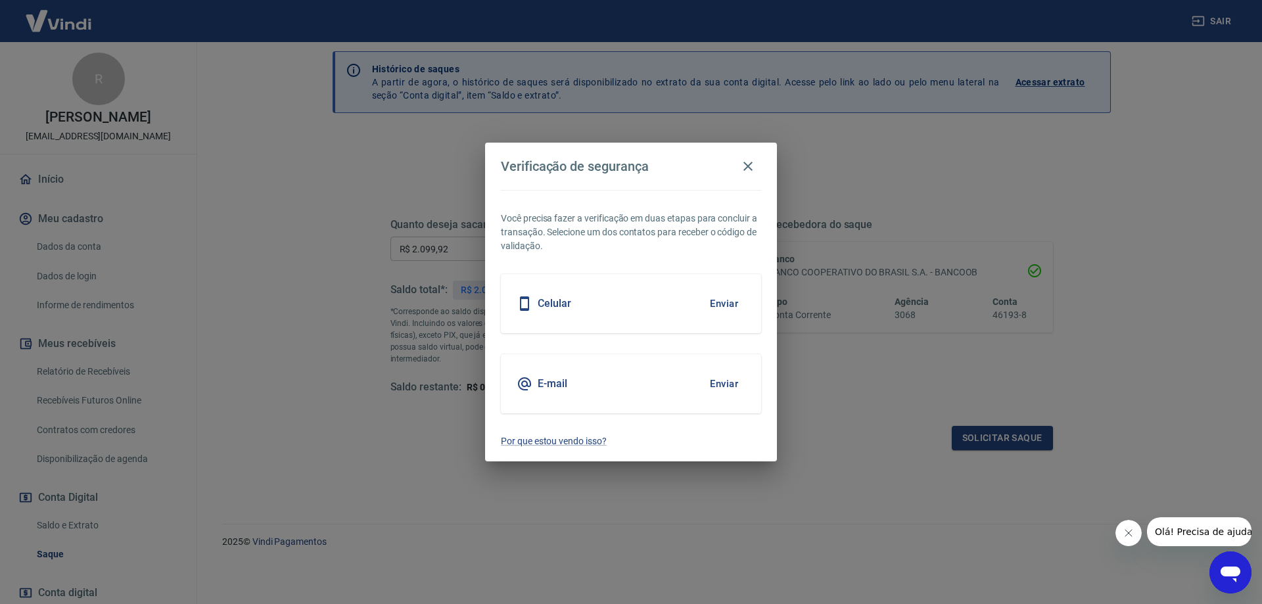
click at [620, 305] on div "Celular Enviar" at bounding box center [631, 303] width 260 height 59
drag, startPoint x: 722, startPoint y: 304, endPoint x: 715, endPoint y: 307, distance: 7.3
click at [720, 304] on button "Enviar" at bounding box center [723, 304] width 43 height 28
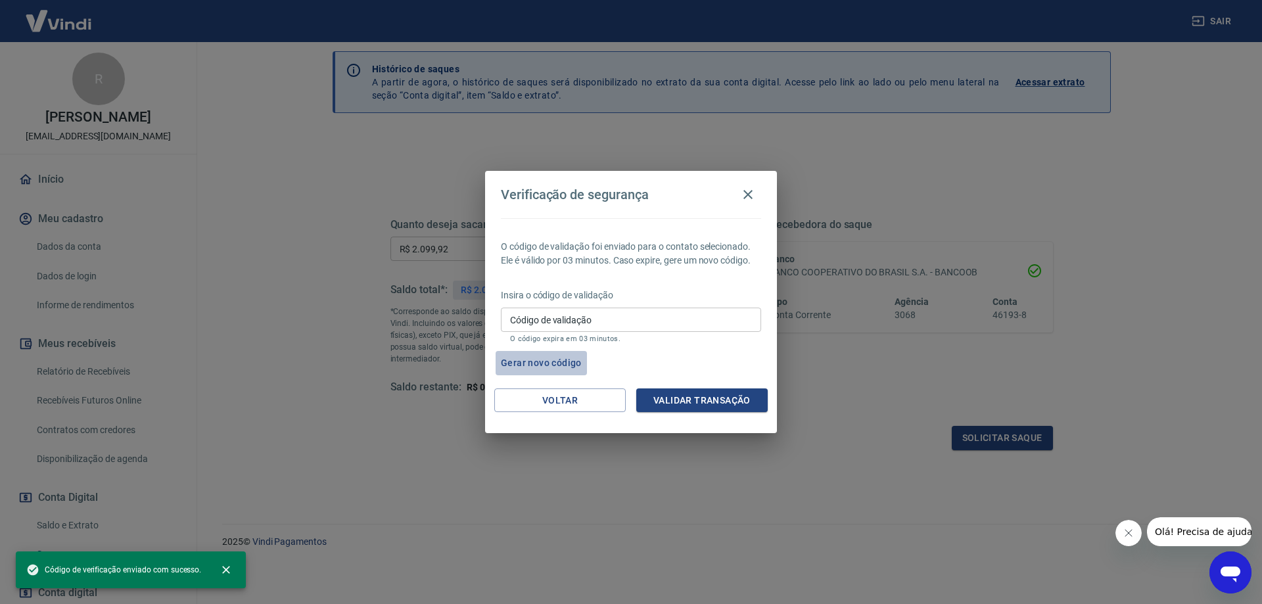
click at [557, 363] on button "Gerar novo código" at bounding box center [540, 363] width 91 height 24
click at [683, 400] on button "Validar transação" at bounding box center [701, 400] width 131 height 24
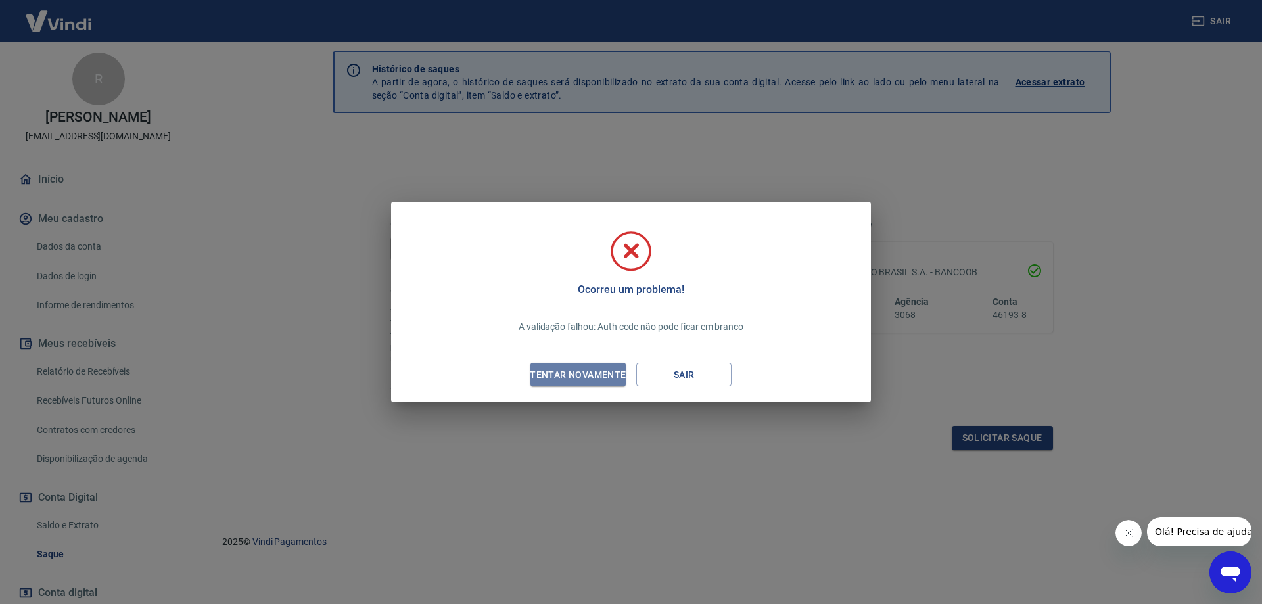
click at [583, 375] on div "Tentar novamente" at bounding box center [577, 375] width 127 height 16
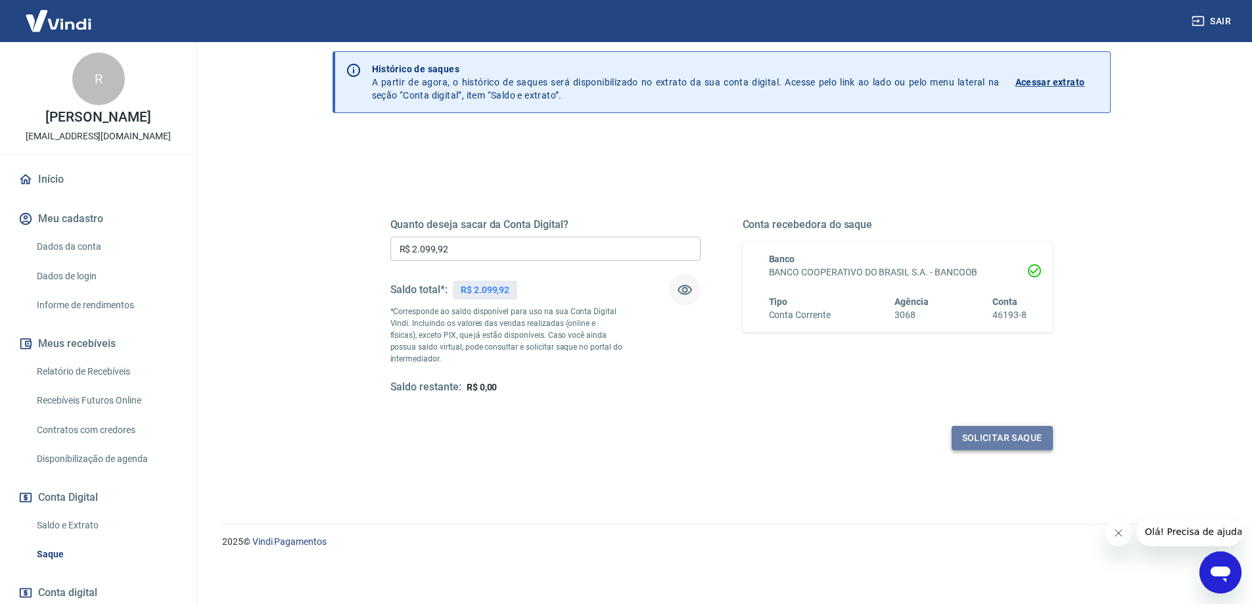
click at [987, 434] on button "Solicitar saque" at bounding box center [1002, 438] width 101 height 24
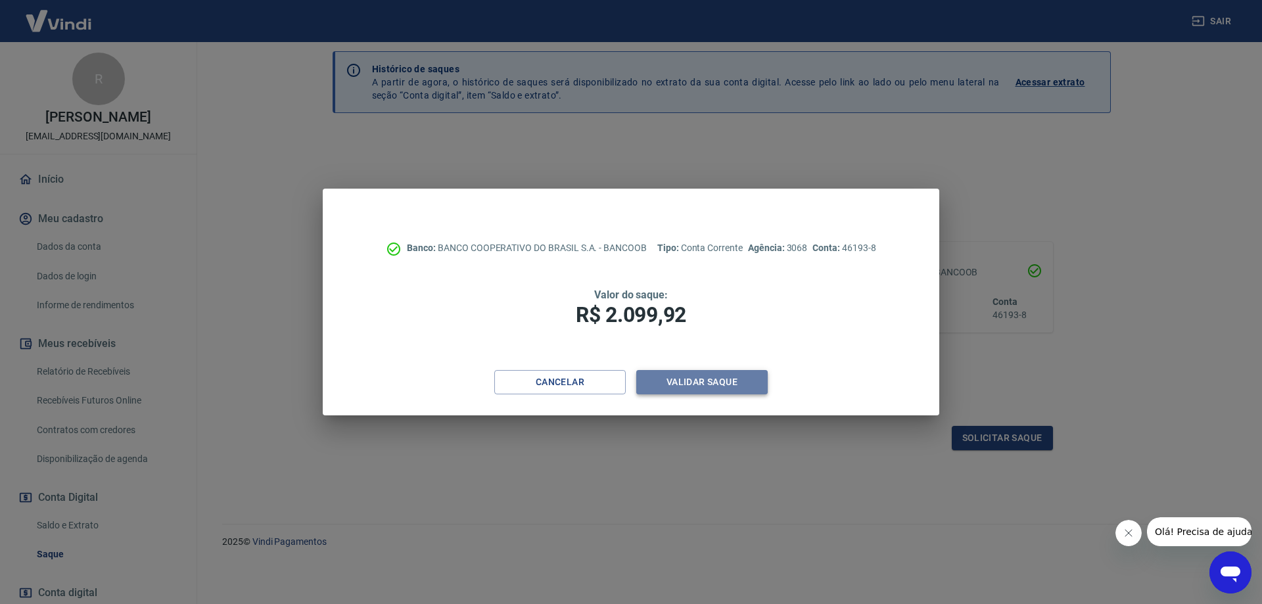
click at [689, 379] on button "Validar saque" at bounding box center [701, 382] width 131 height 24
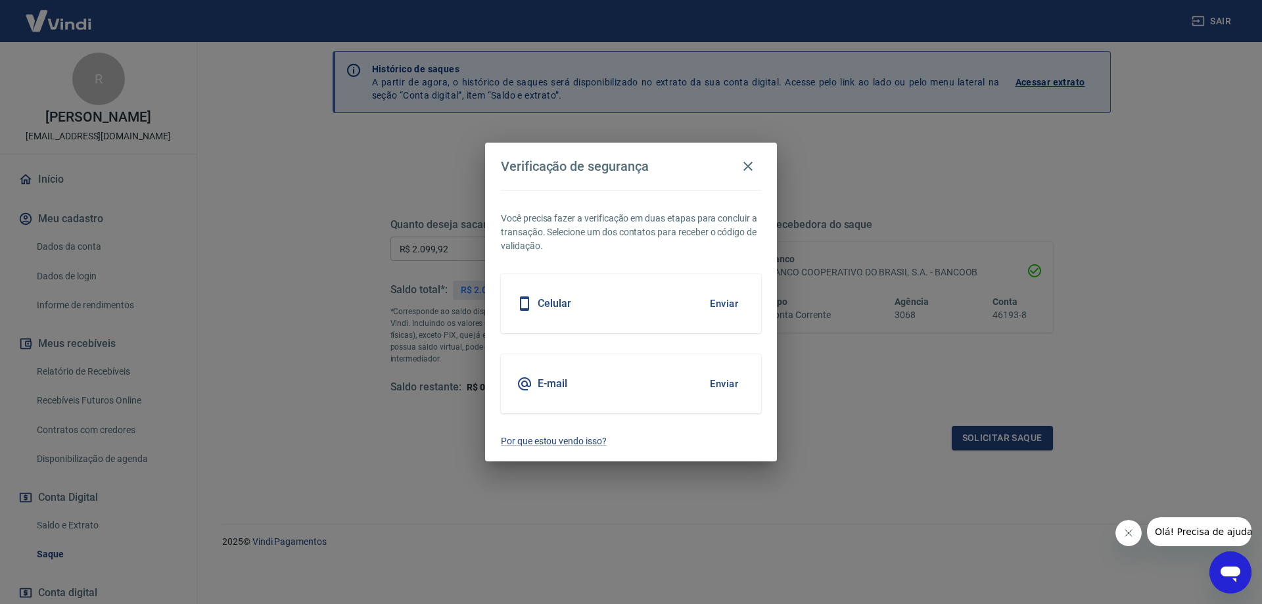
click at [575, 388] on div "E-mail Enviar" at bounding box center [631, 383] width 260 height 59
click at [726, 383] on button "Enviar" at bounding box center [723, 384] width 43 height 28
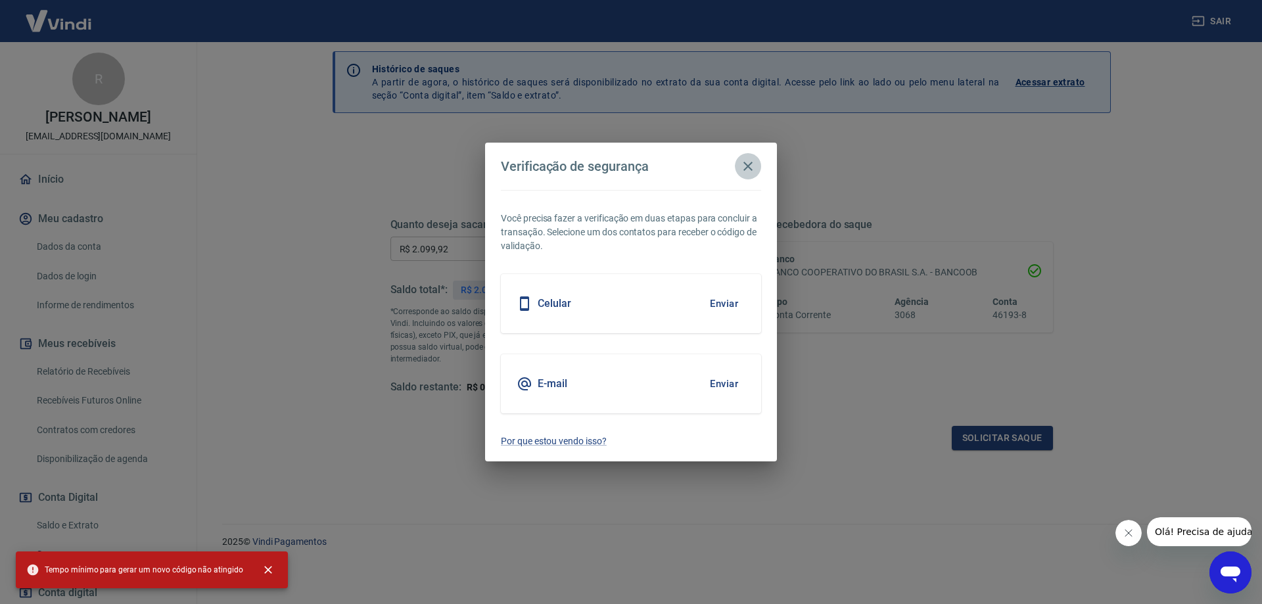
click at [742, 164] on icon "button" at bounding box center [748, 166] width 16 height 16
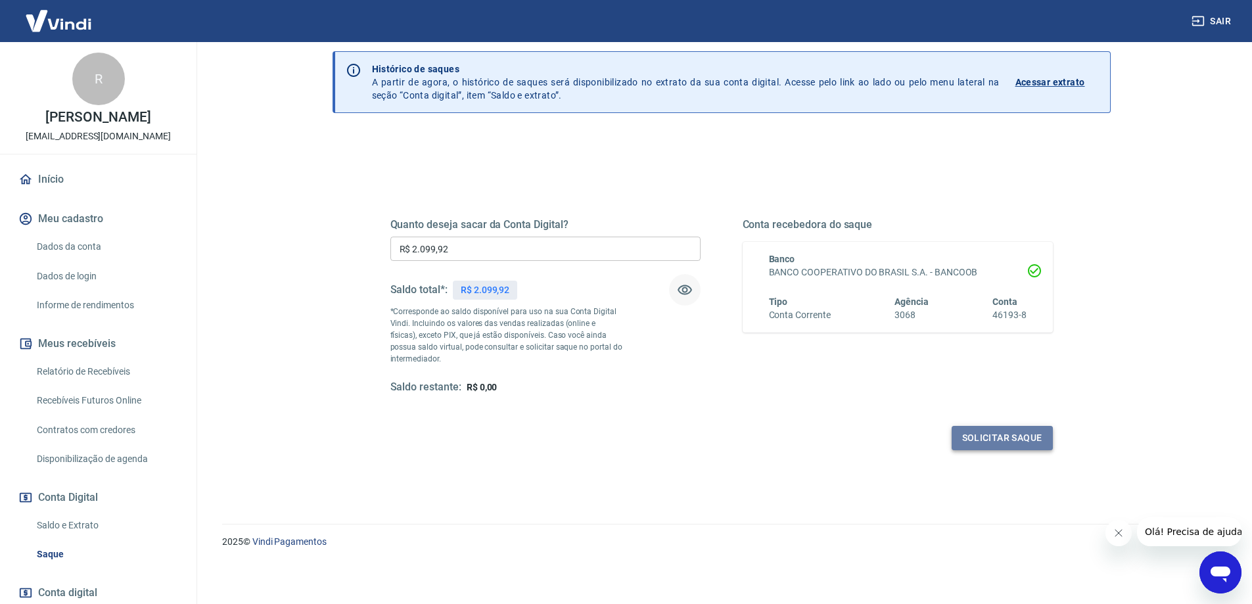
click at [995, 436] on button "Solicitar saque" at bounding box center [1002, 438] width 101 height 24
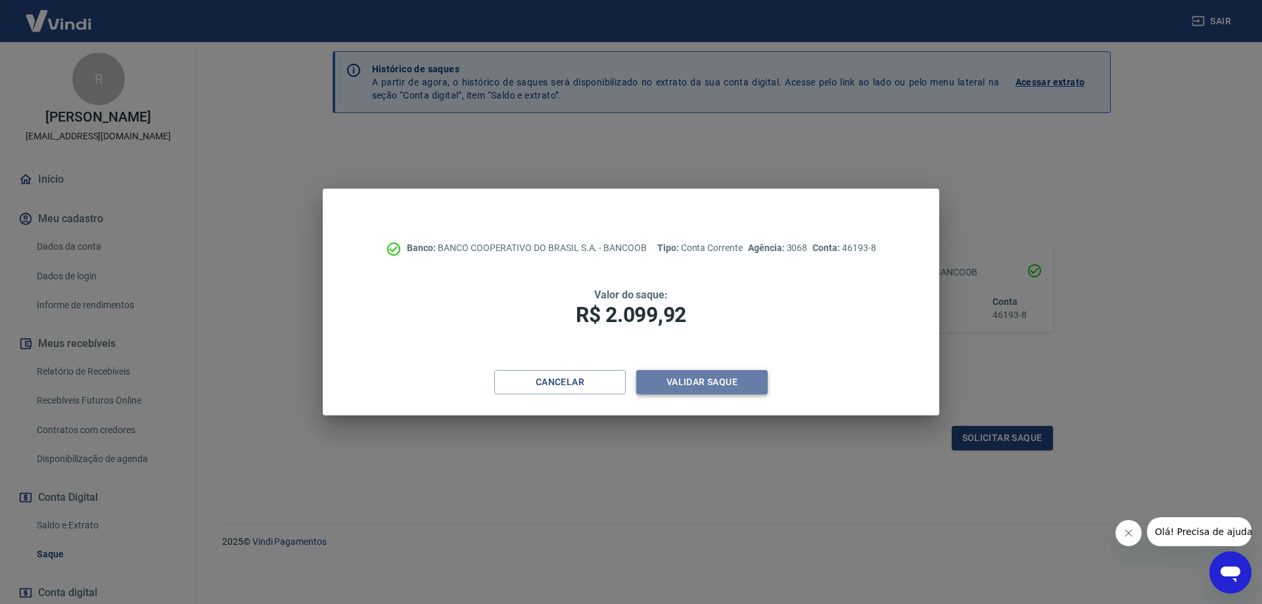
click at [678, 378] on button "Validar saque" at bounding box center [701, 382] width 131 height 24
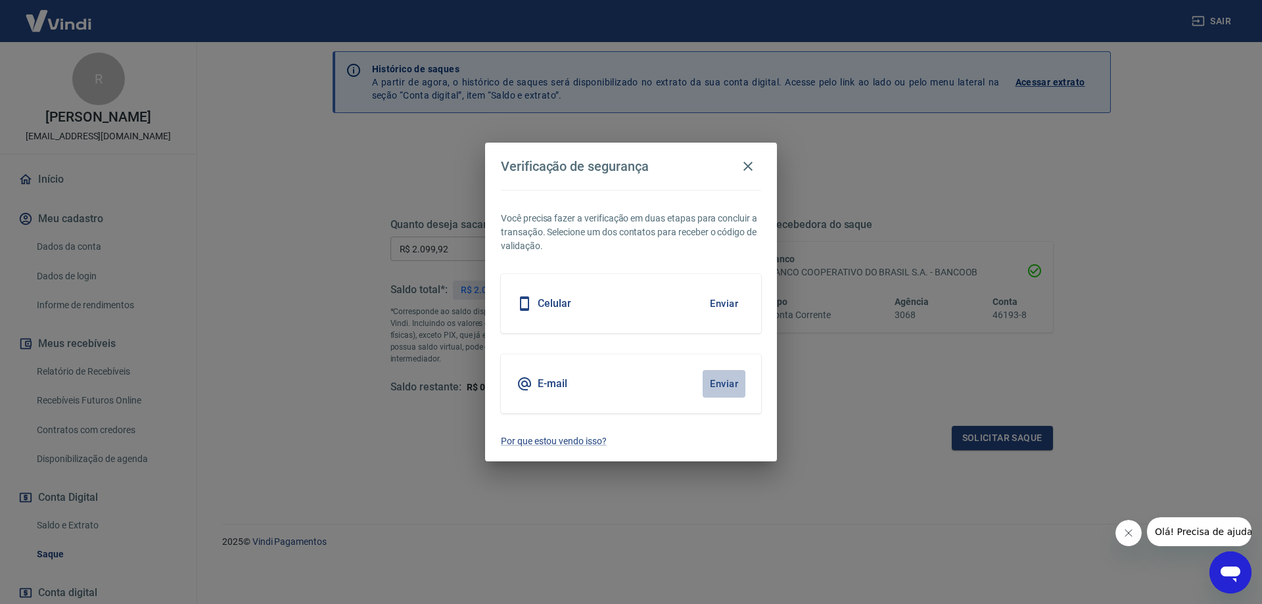
click at [716, 380] on button "Enviar" at bounding box center [723, 384] width 43 height 28
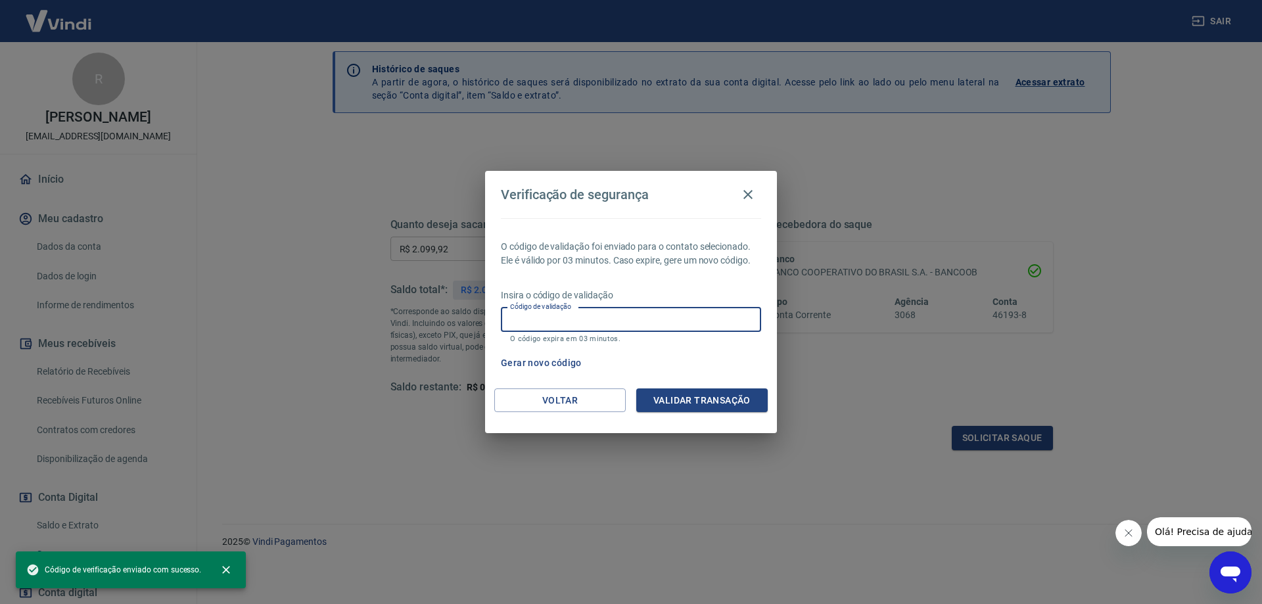
click at [563, 319] on input "Código de validação" at bounding box center [631, 320] width 260 height 24
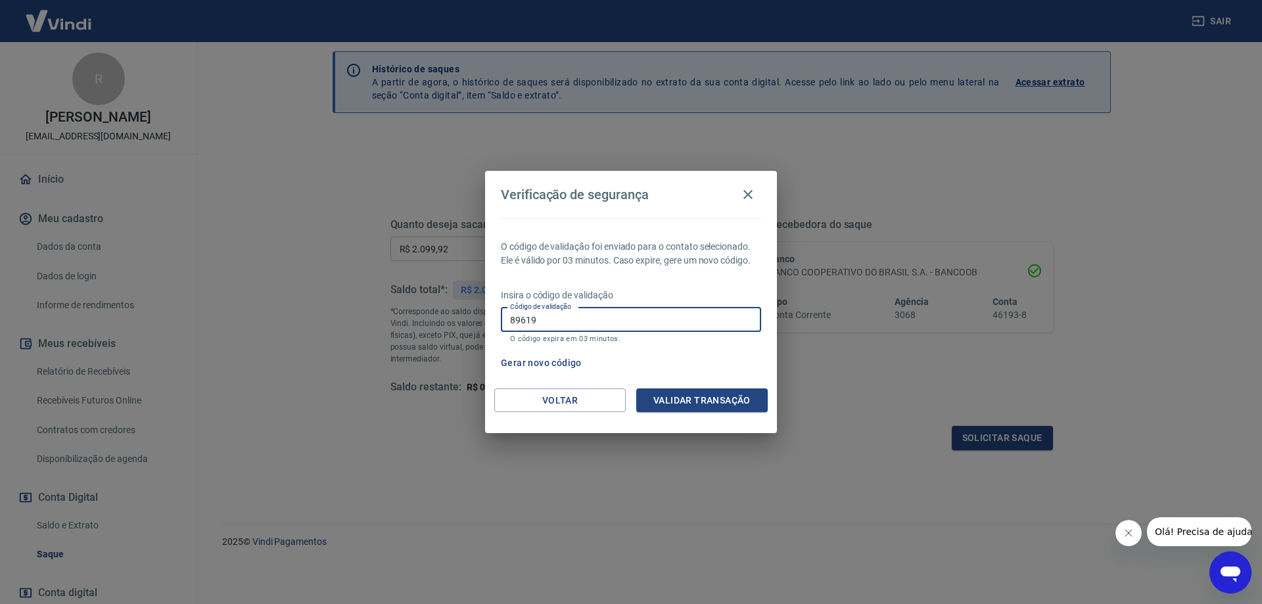
click at [510, 315] on input "89619" at bounding box center [631, 320] width 260 height 24
type input "289619"
click at [706, 398] on button "Validar transação" at bounding box center [701, 400] width 131 height 24
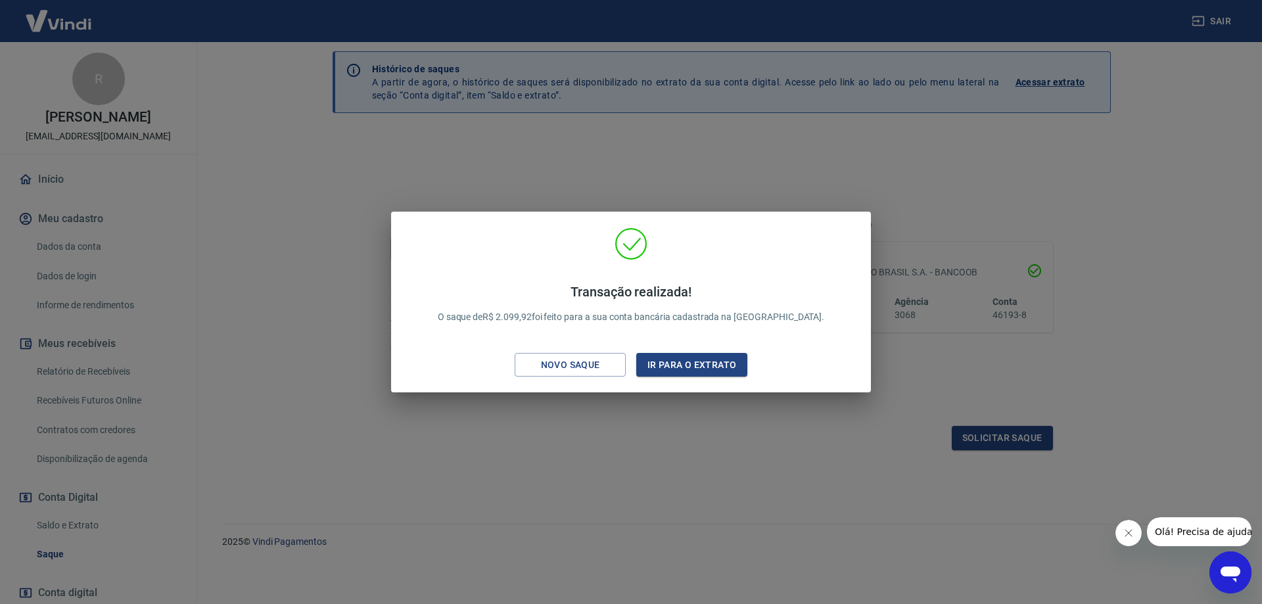
click at [992, 138] on div "Transação realizada! O saque de R$ 2.099,92 foi feito para a sua conta bancária…" at bounding box center [631, 302] width 1262 height 604
